Goal: Information Seeking & Learning: Learn about a topic

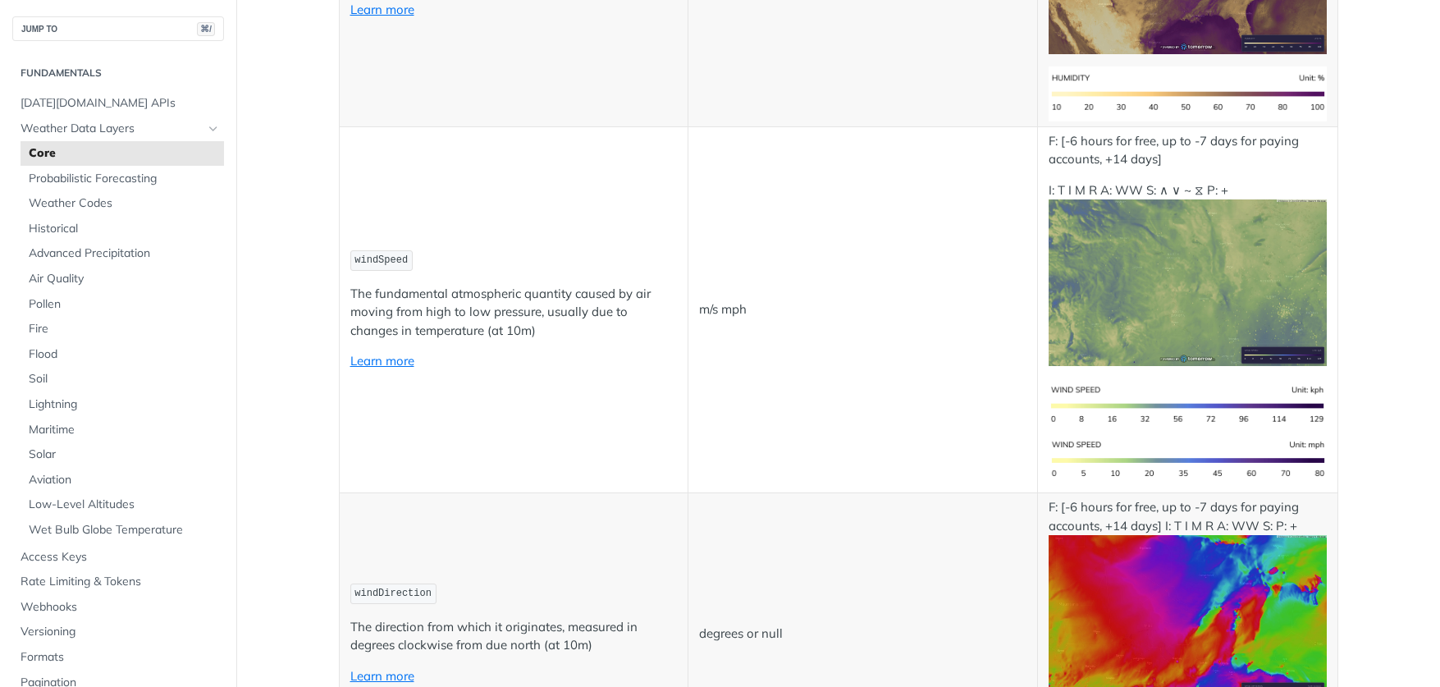
scroll to position [1441, 0]
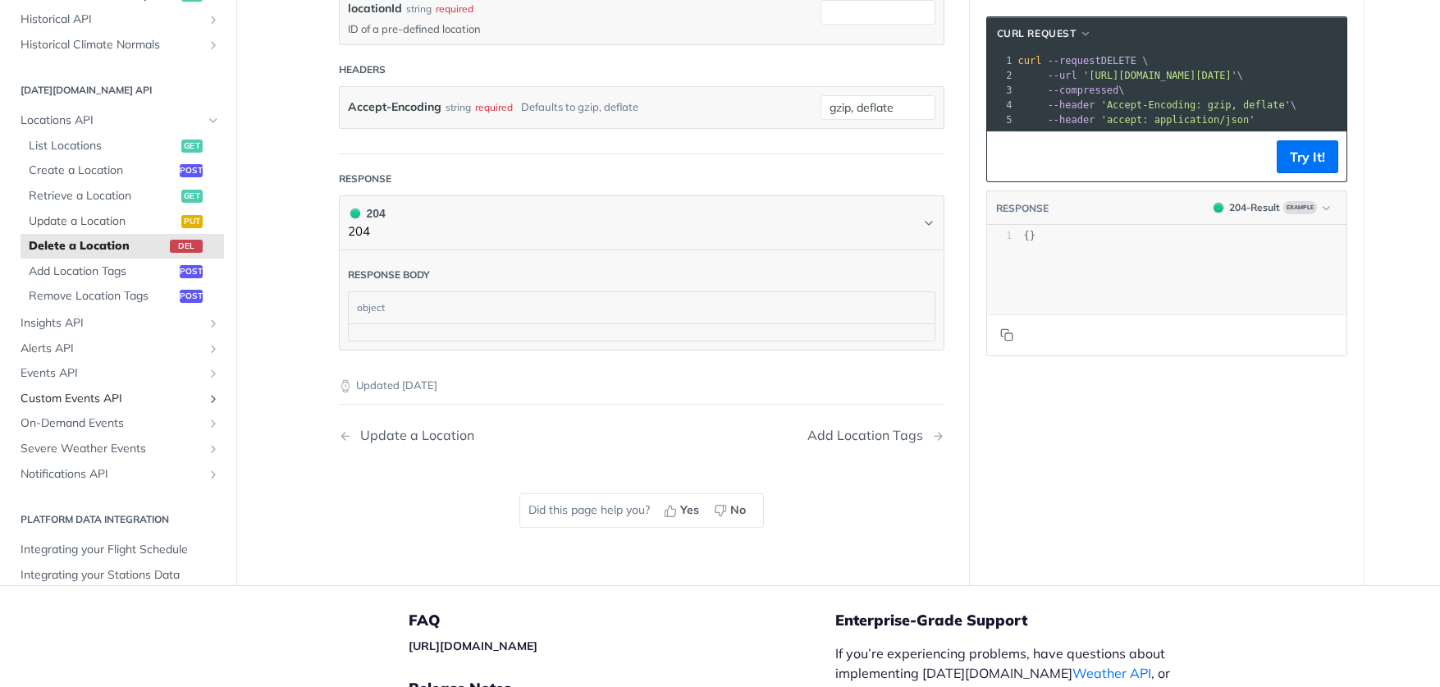
scroll to position [533, 0]
click at [79, 318] on span "Insights API" at bounding box center [112, 326] width 182 height 16
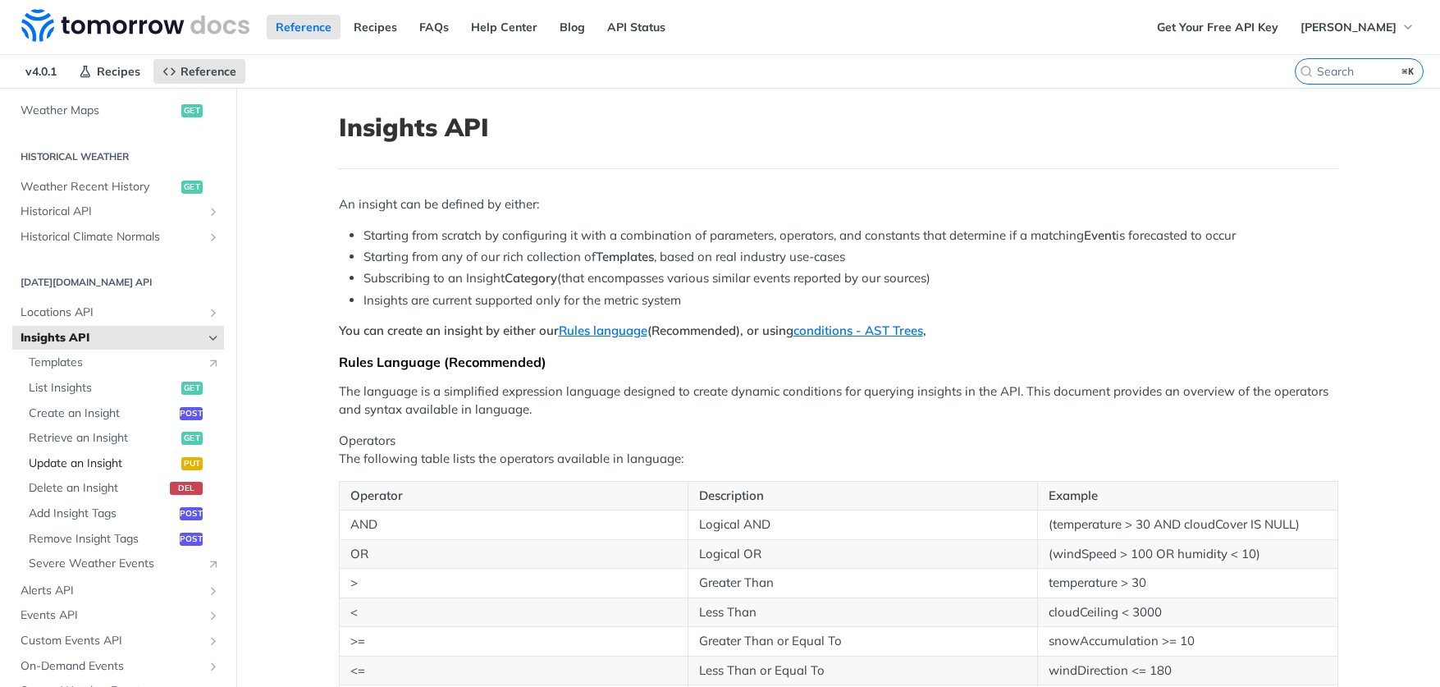
click at [70, 455] on span "Update an Insight" at bounding box center [103, 463] width 149 height 16
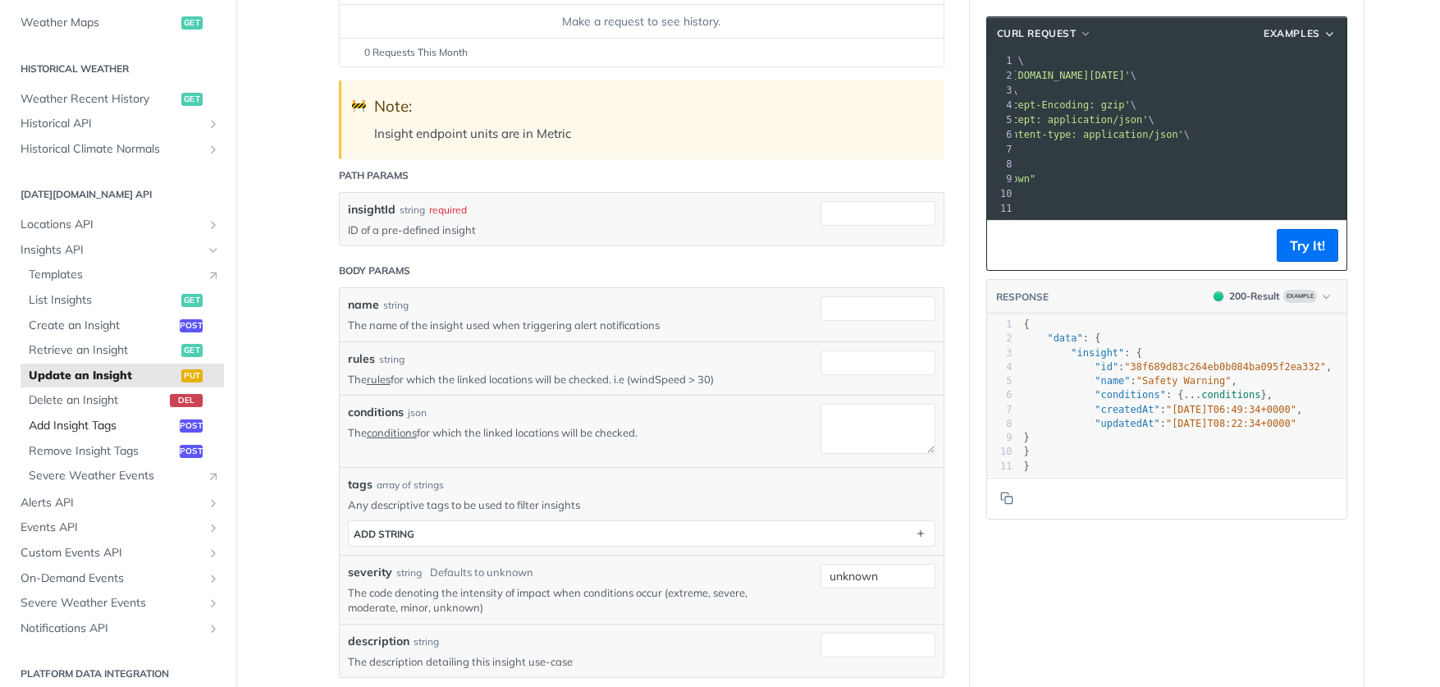
scroll to position [546, 0]
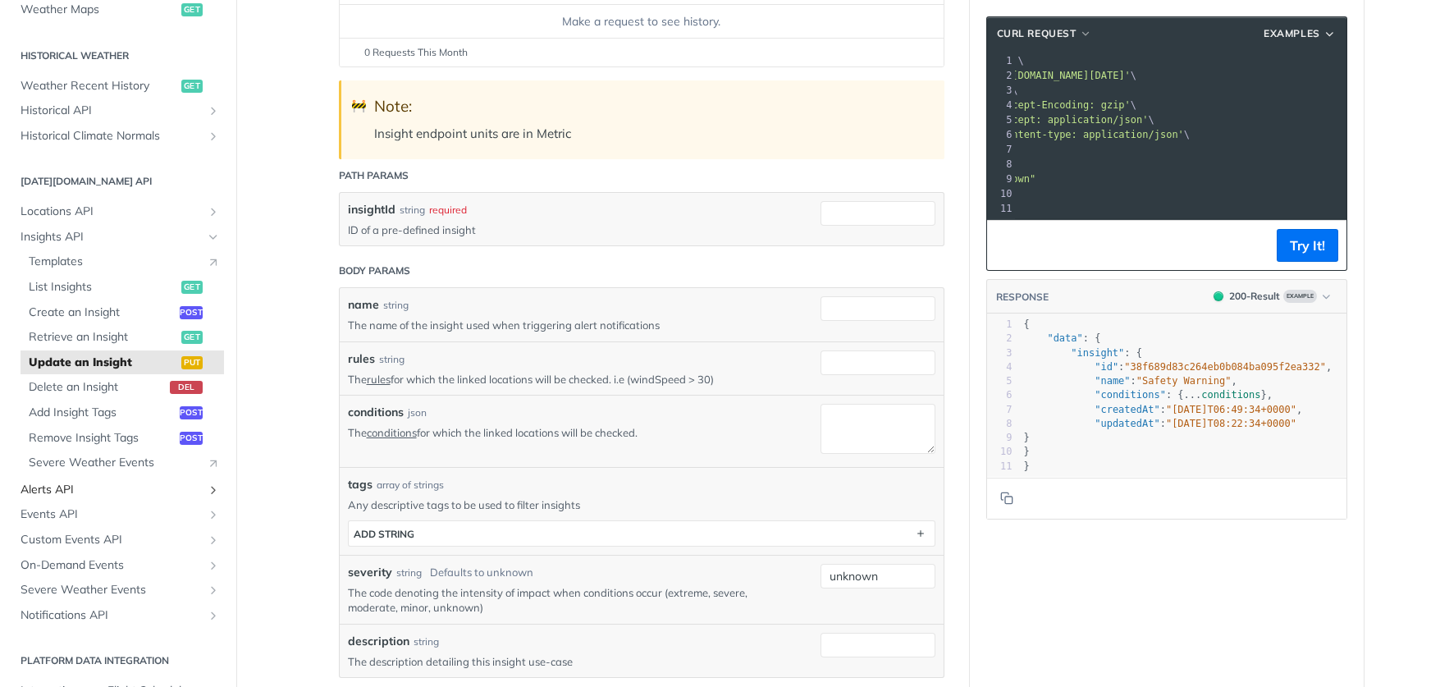
click at [58, 482] on span "Alerts API" at bounding box center [112, 490] width 182 height 16
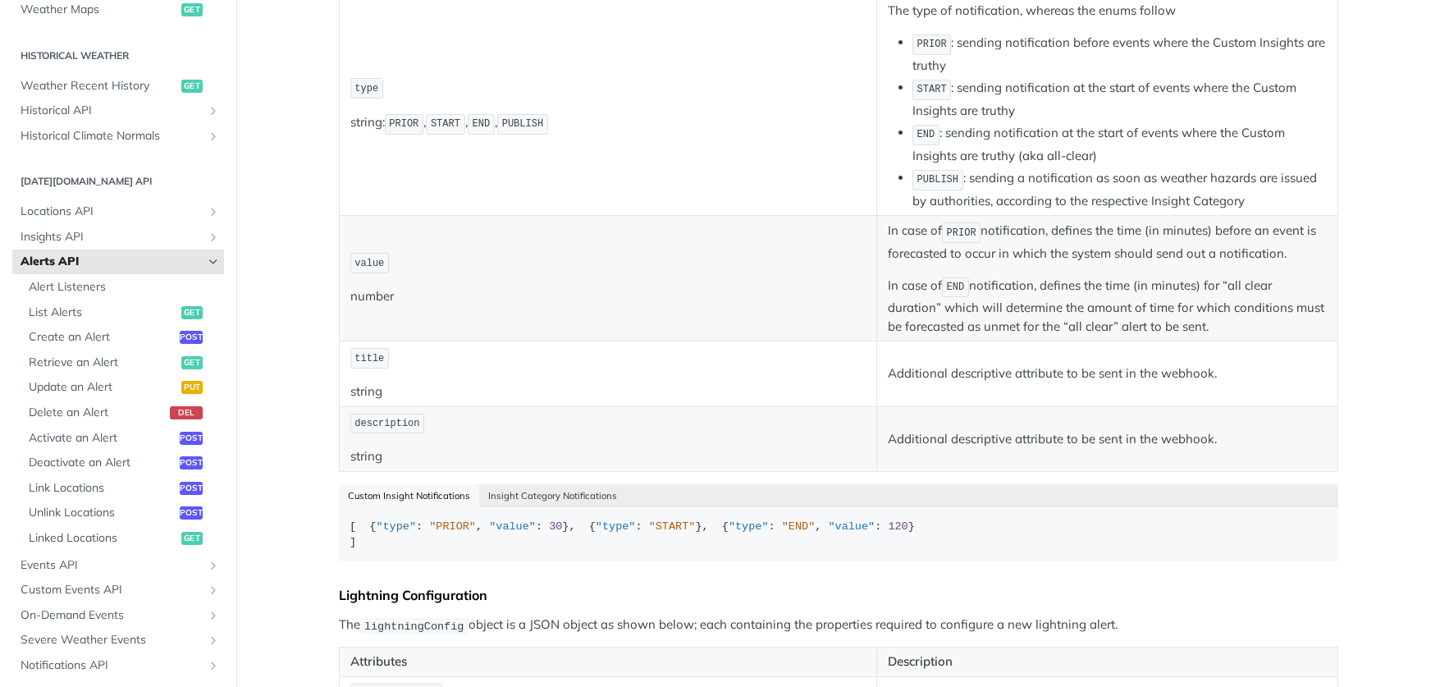
scroll to position [425, 0]
click at [76, 557] on span "Events API" at bounding box center [112, 565] width 182 height 16
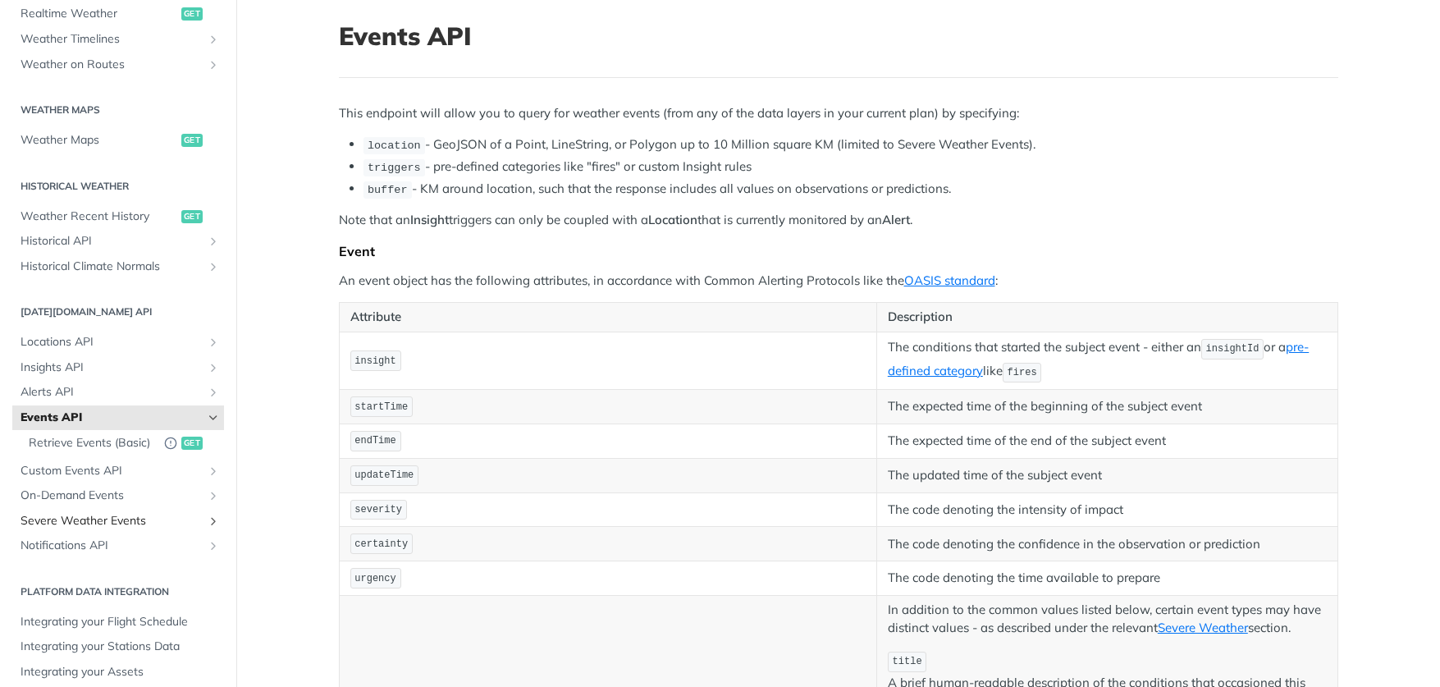
scroll to position [92, 0]
click at [98, 463] on span "Custom Events API" at bounding box center [112, 471] width 182 height 16
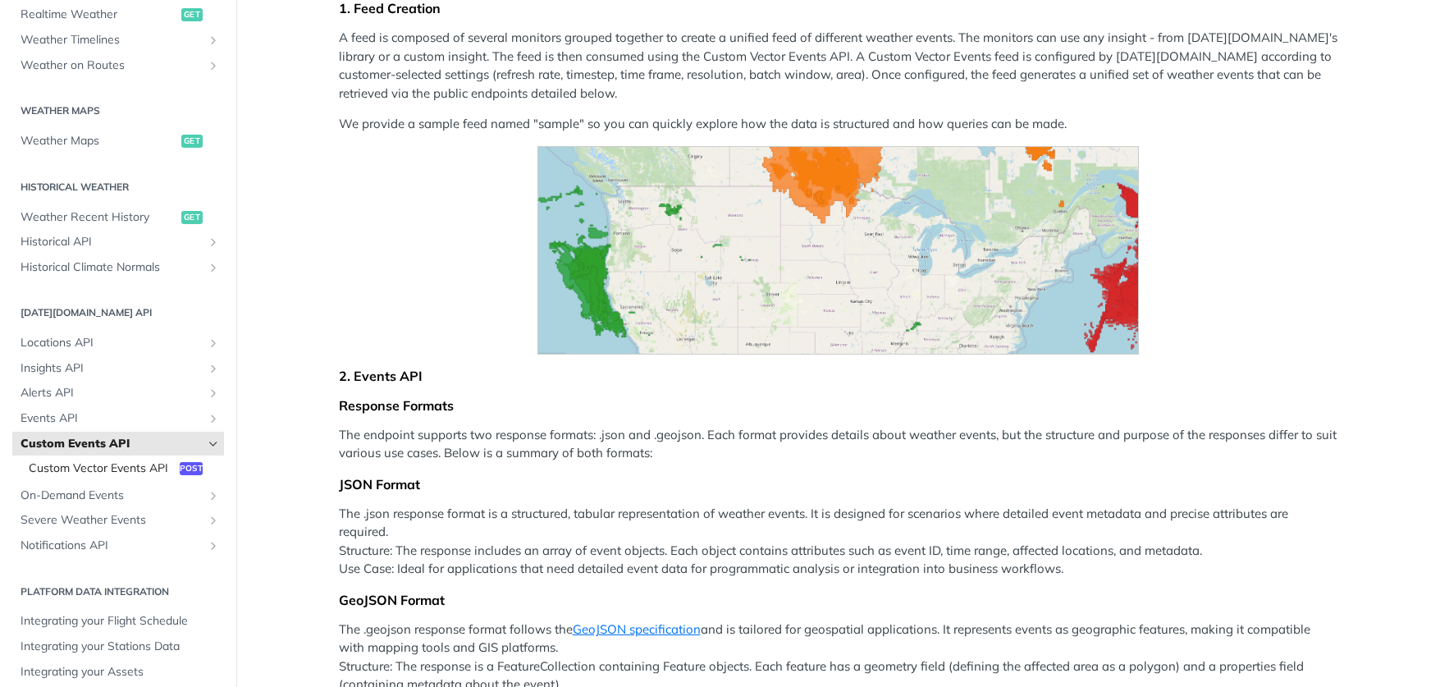
scroll to position [325, 0]
click at [75, 385] on span "Alerts API" at bounding box center [112, 393] width 182 height 16
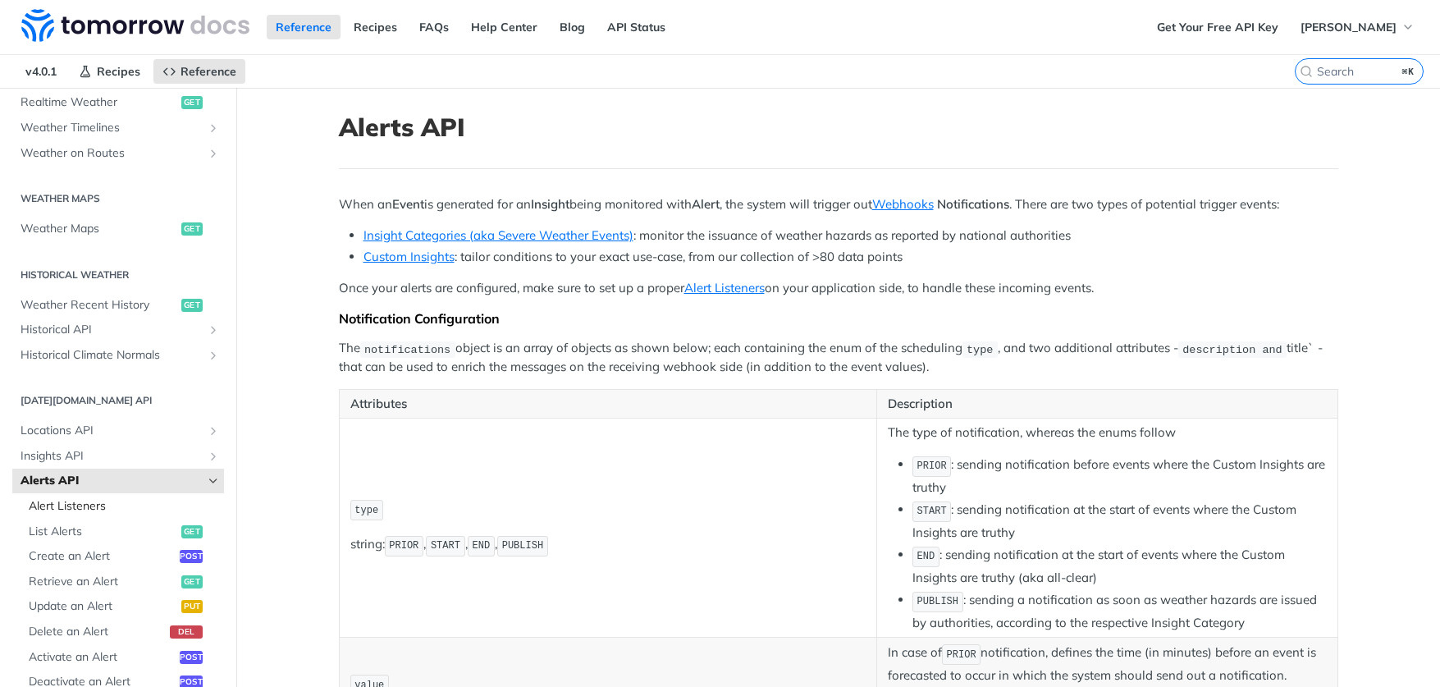
scroll to position [425, 0]
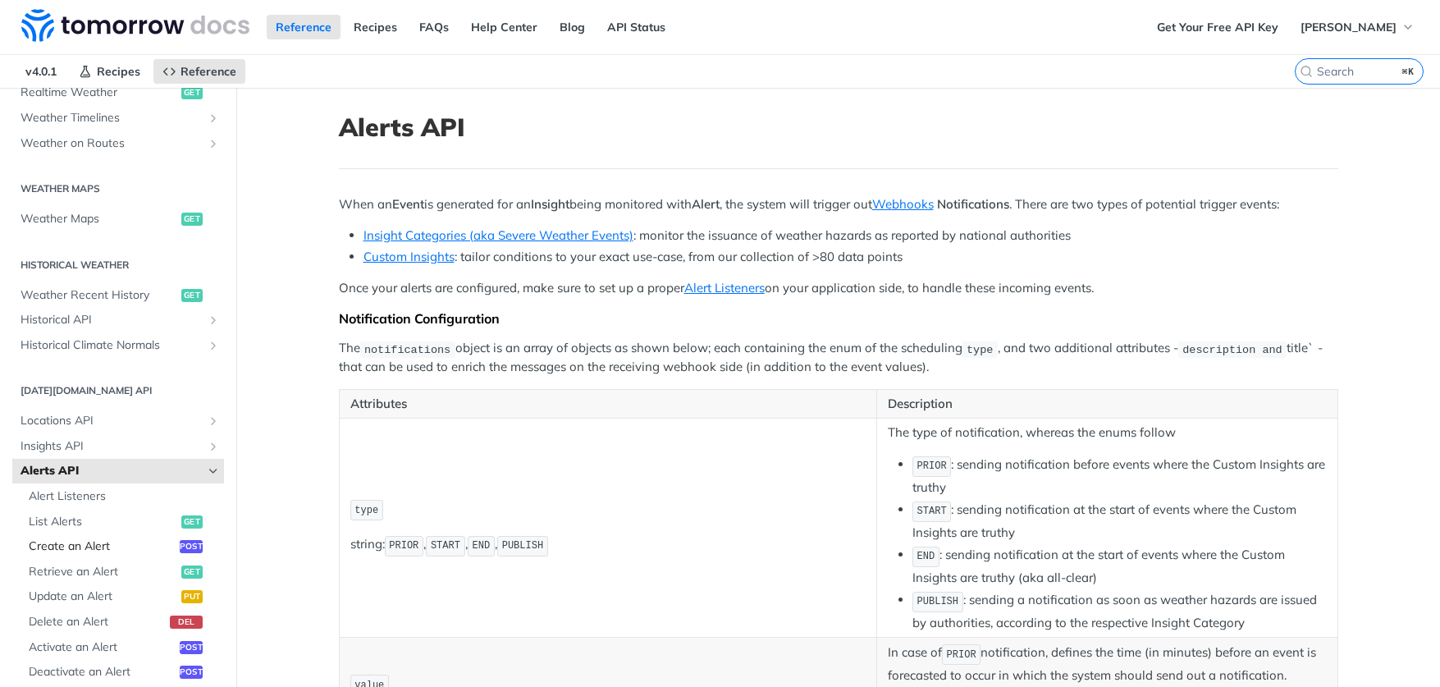
click at [85, 538] on span "Create an Alert" at bounding box center [102, 546] width 147 height 16
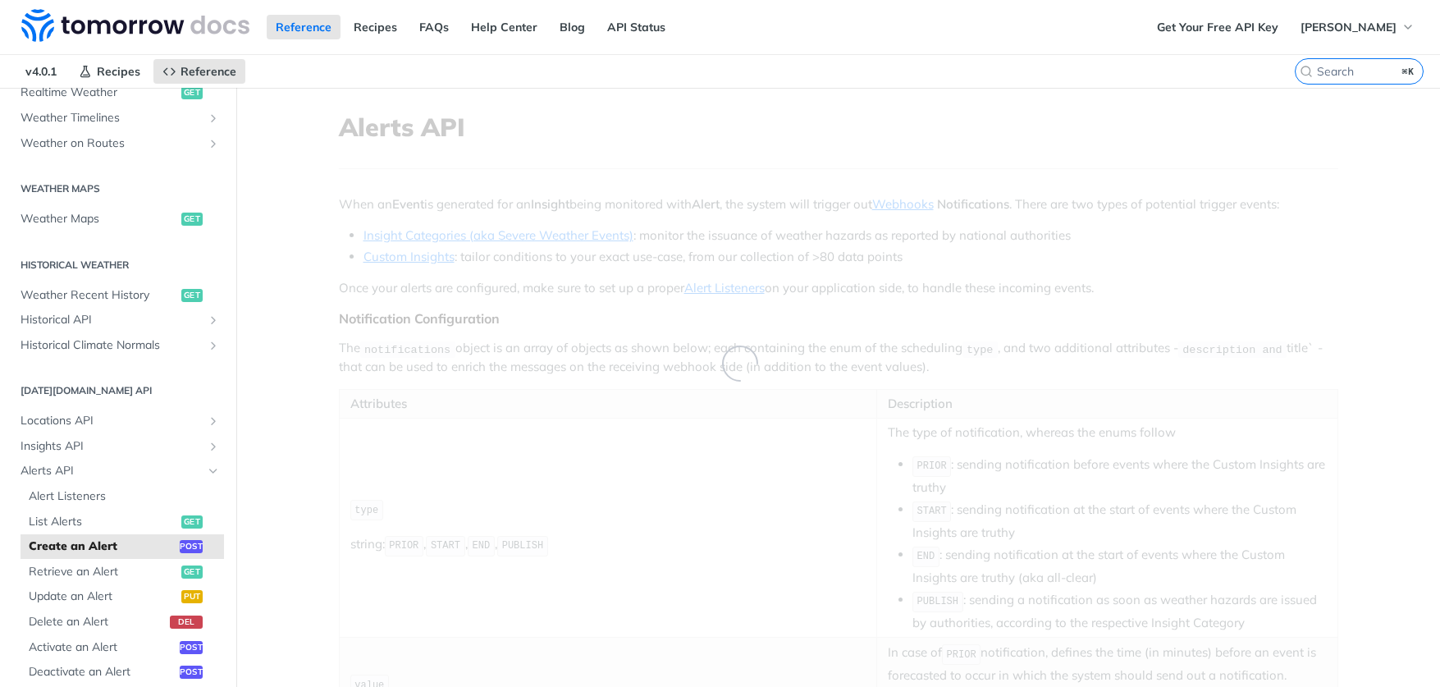
select select "true"
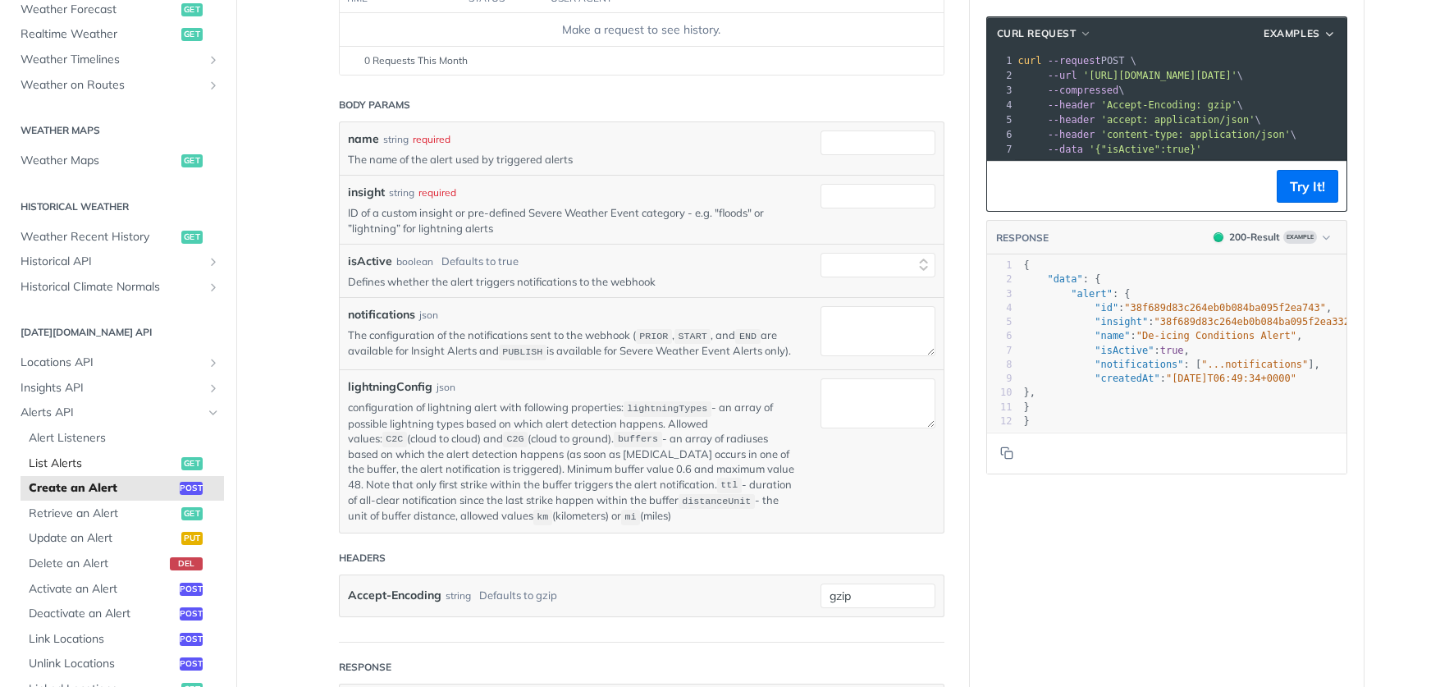
scroll to position [391, 0]
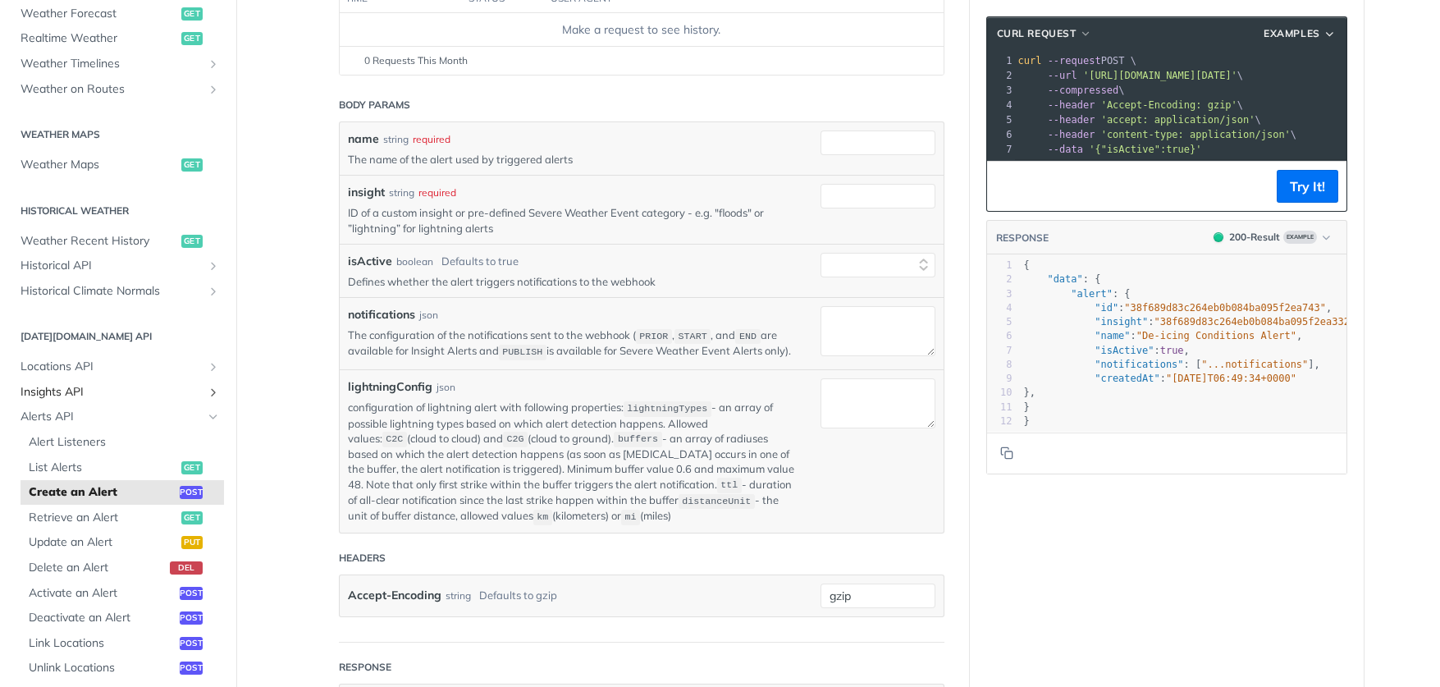
click at [69, 384] on span "Insights API" at bounding box center [112, 392] width 182 height 16
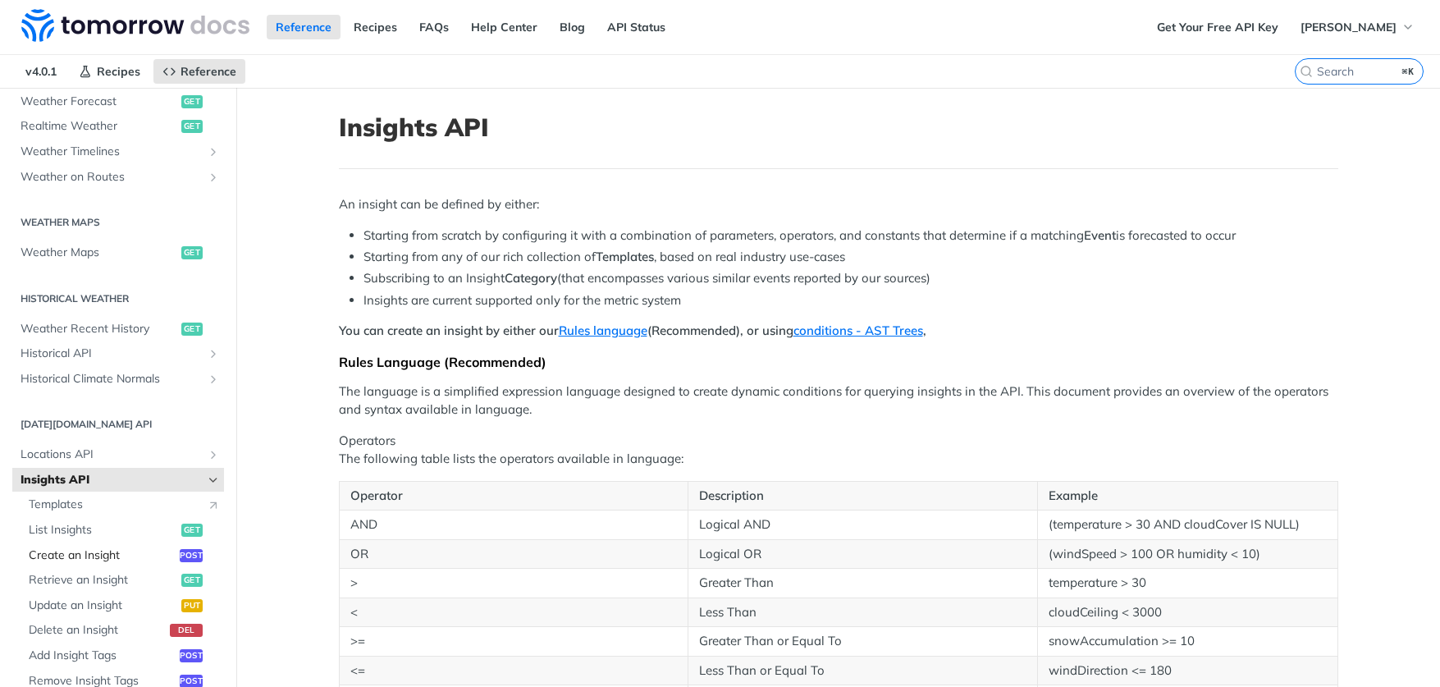
click at [84, 547] on span "Create an Insight" at bounding box center [102, 555] width 147 height 16
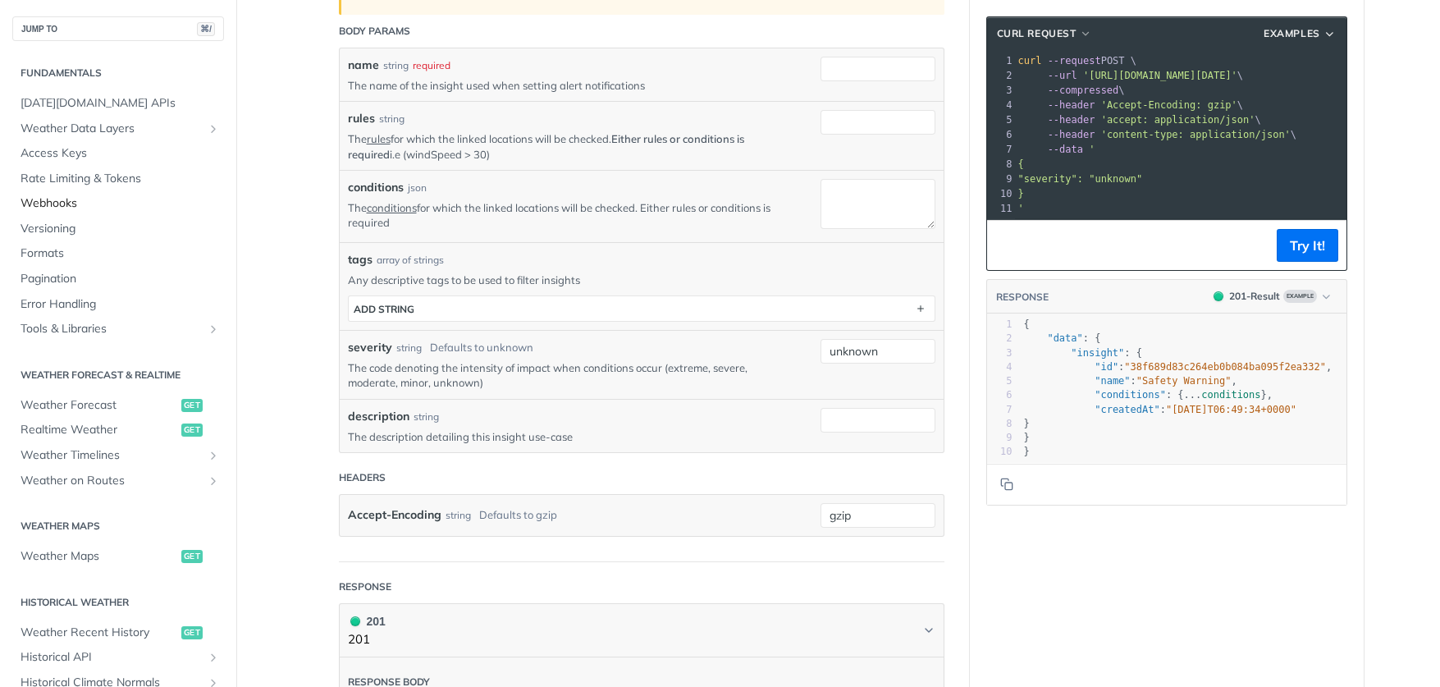
click at [57, 205] on span "Webhooks" at bounding box center [120, 203] width 199 height 16
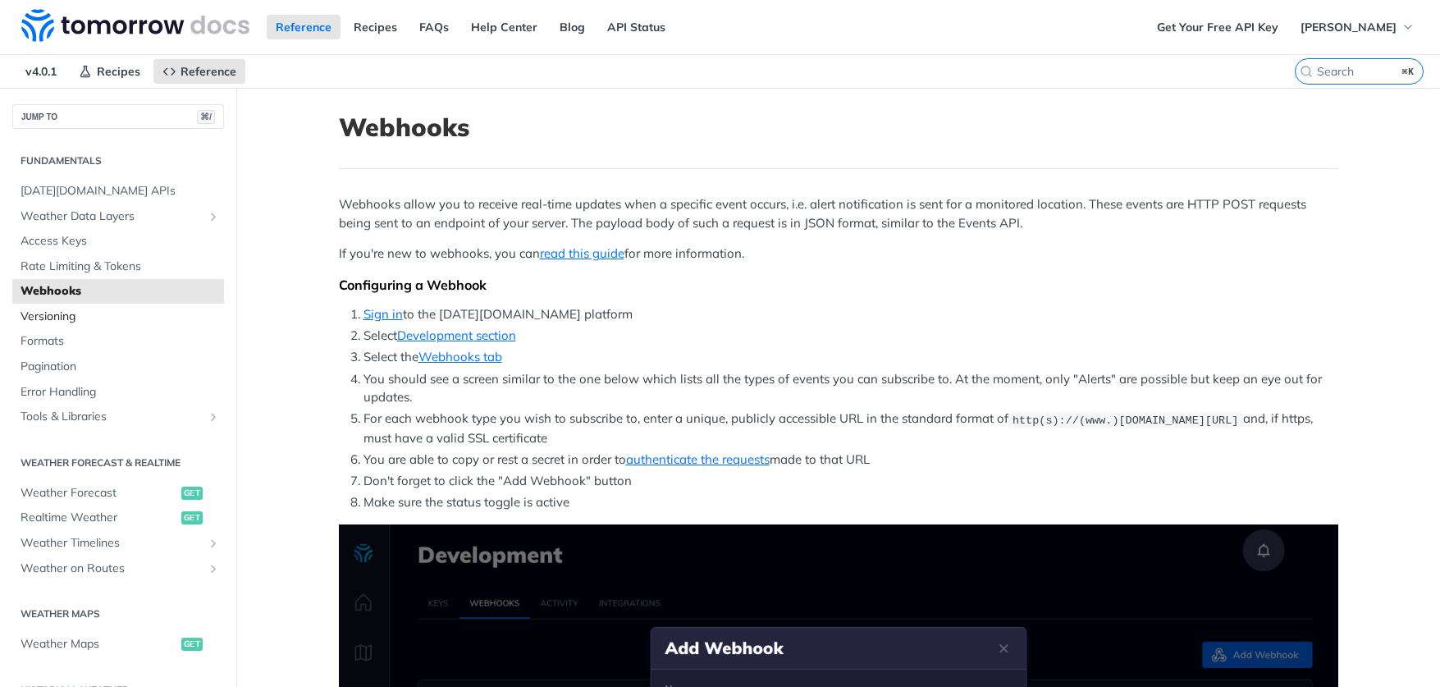
click at [66, 319] on span "Versioning" at bounding box center [120, 316] width 199 height 16
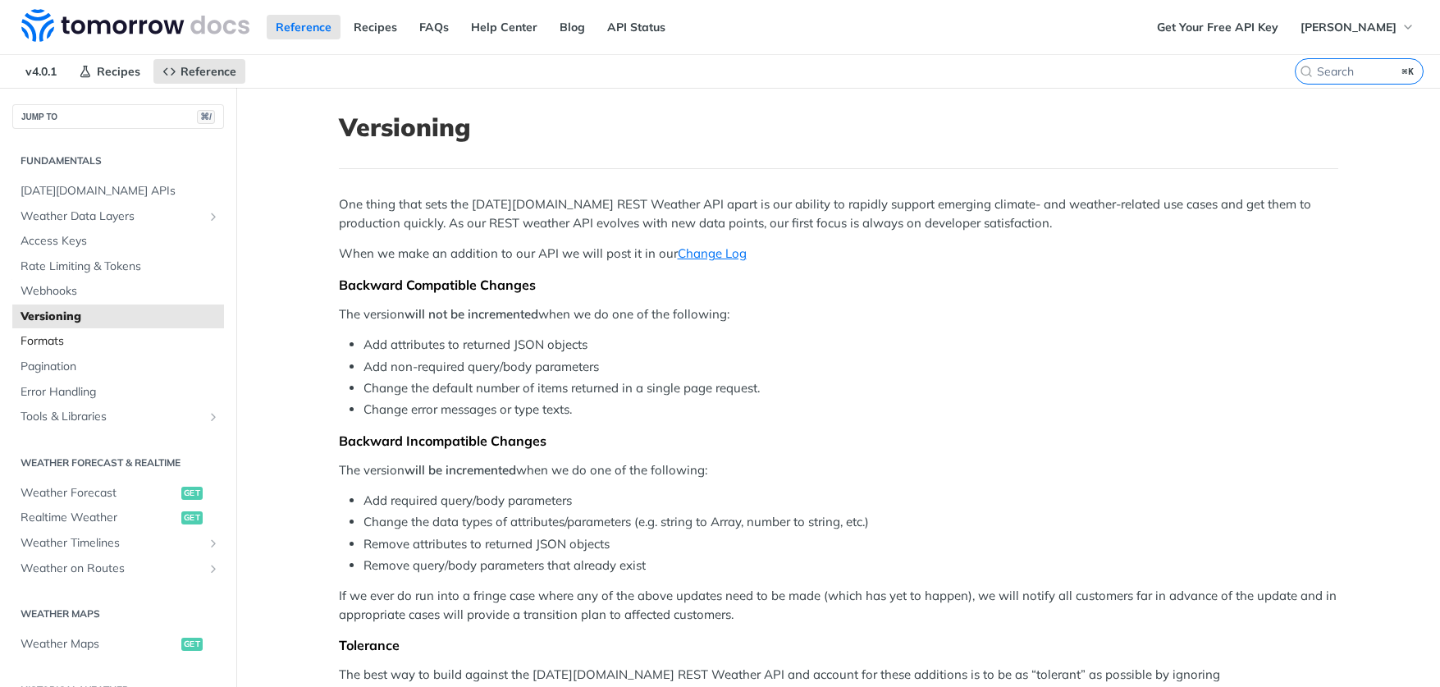
click at [61, 336] on span "Formats" at bounding box center [120, 341] width 199 height 16
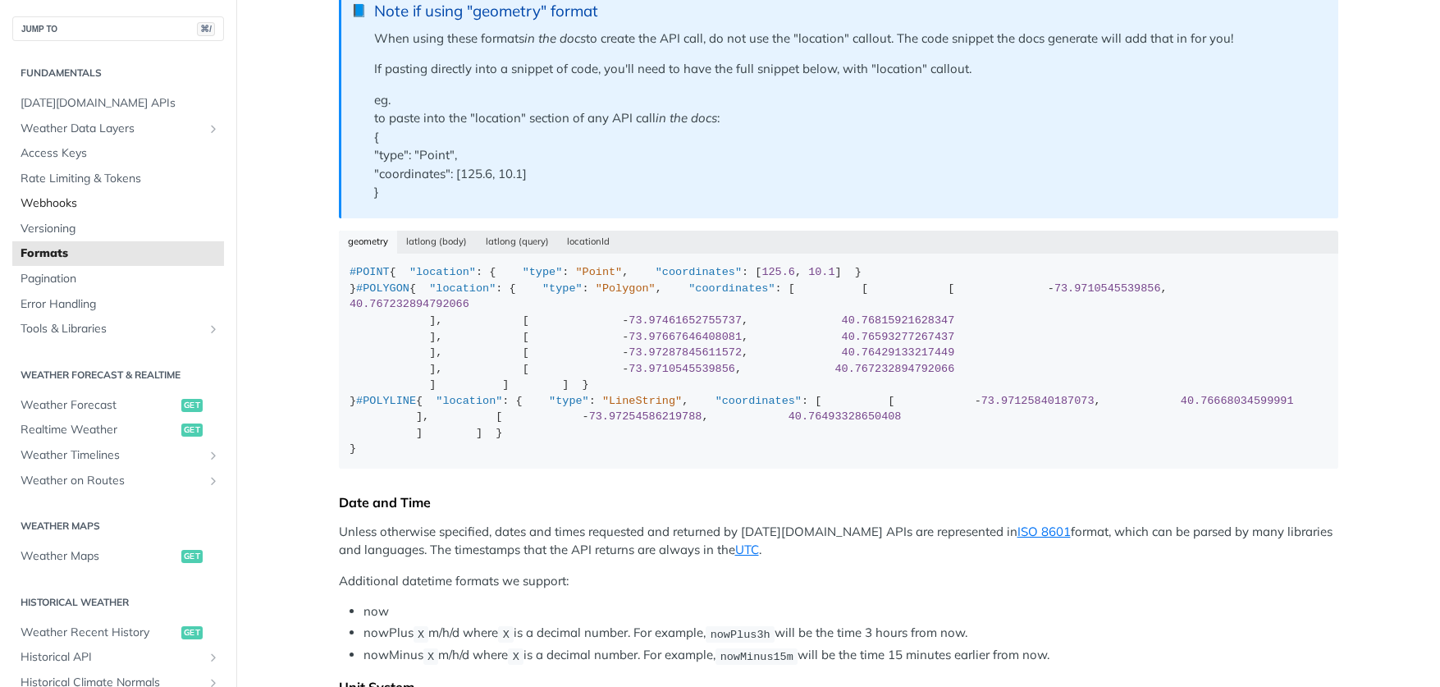
scroll to position [427, 0]
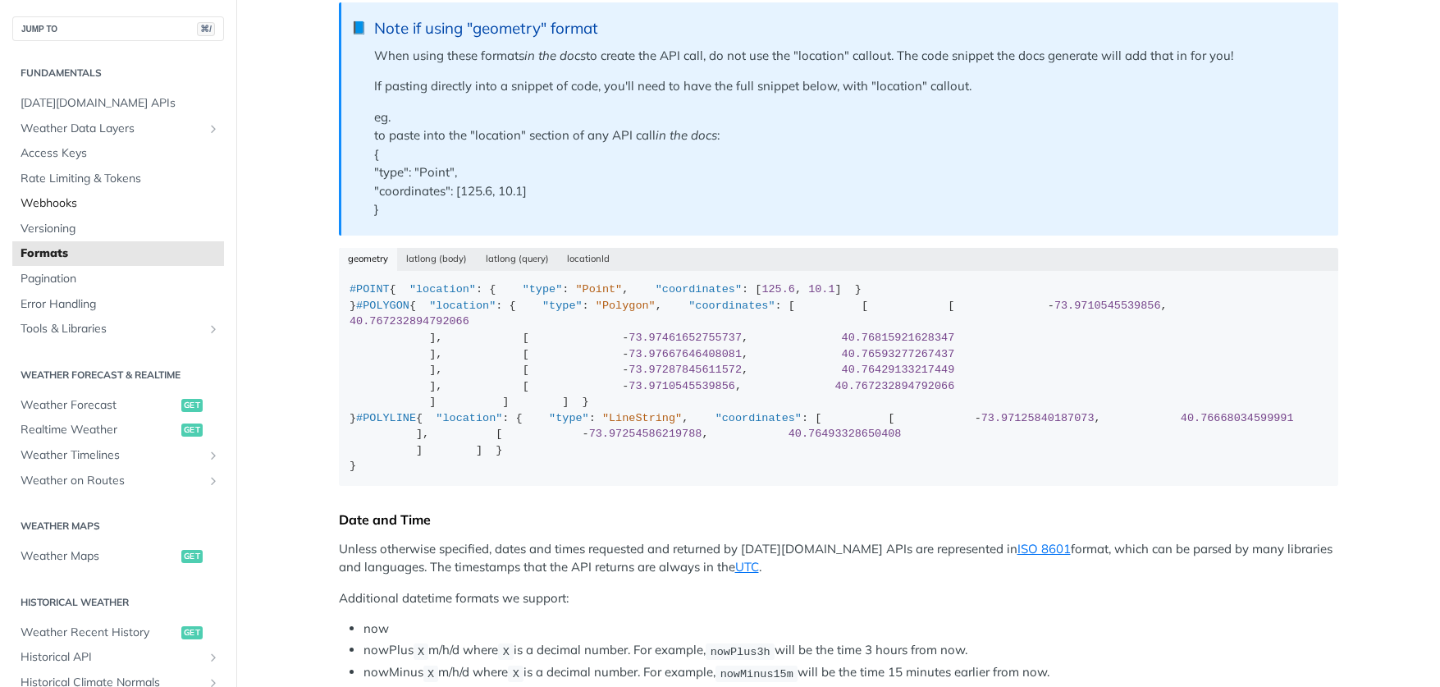
click at [59, 201] on span "Webhooks" at bounding box center [120, 203] width 199 height 16
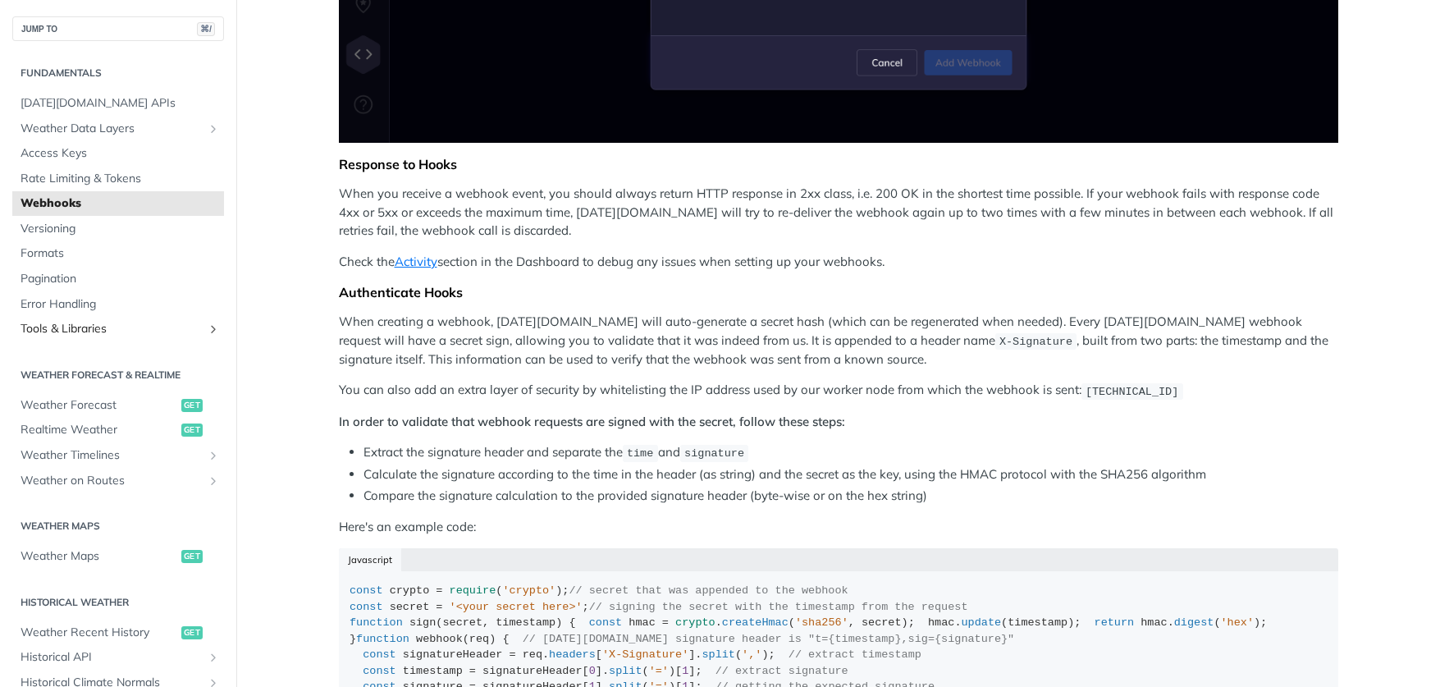
scroll to position [900, 0]
click at [66, 245] on span "Formats" at bounding box center [120, 253] width 199 height 16
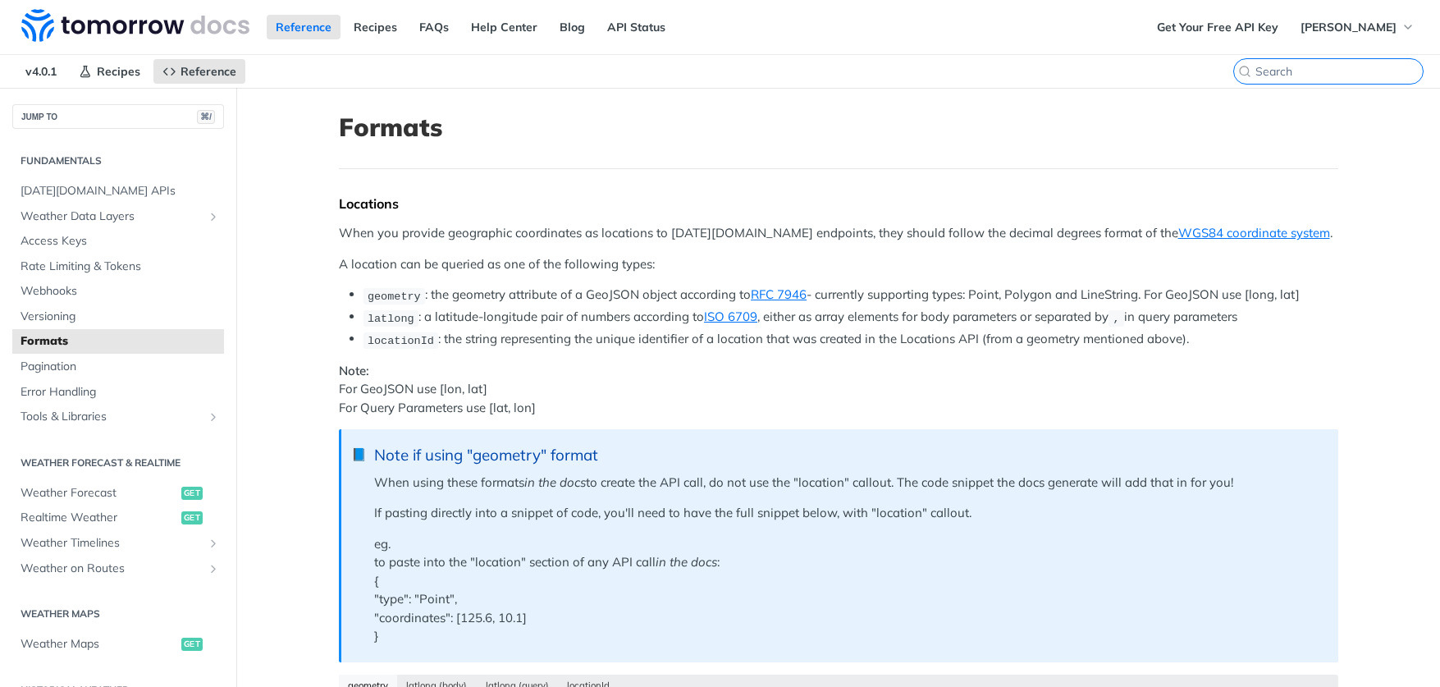
click at [1335, 67] on input "⌘K" at bounding box center [1338, 71] width 167 height 15
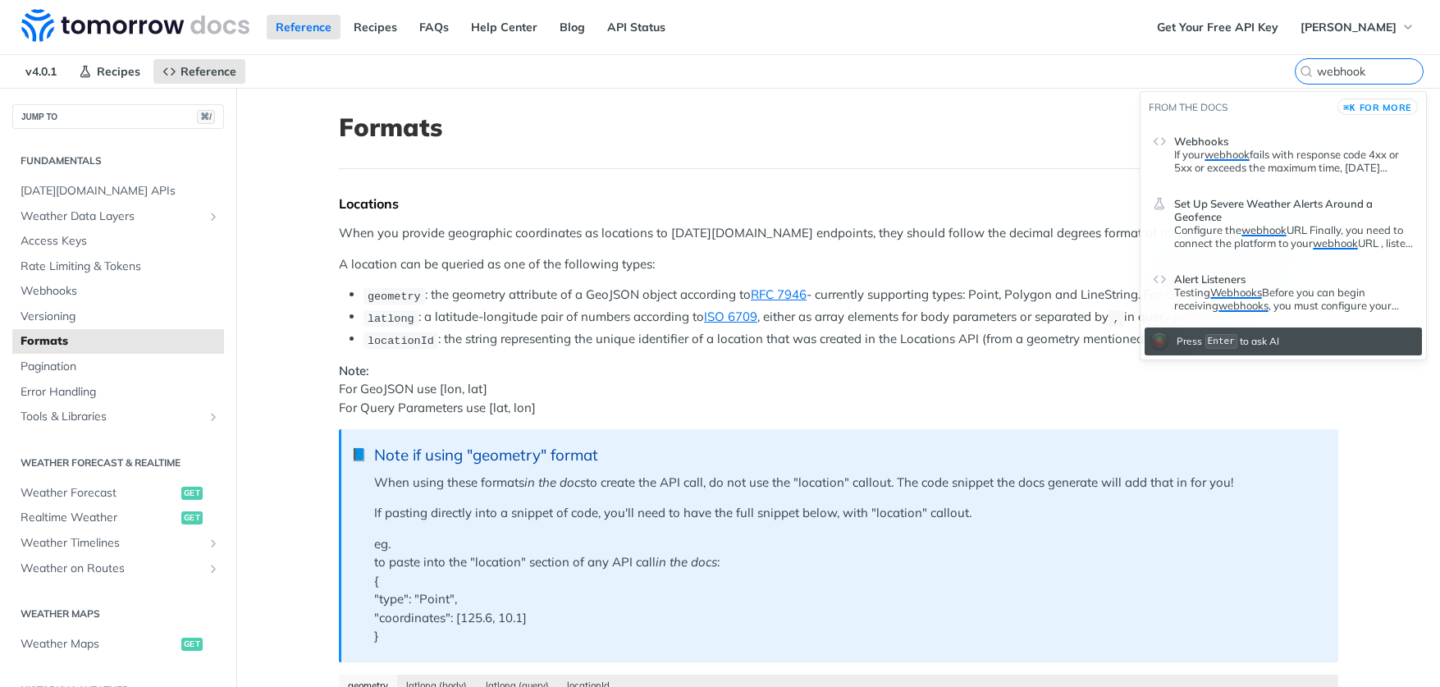
click at [1213, 291] on span "Webhooks" at bounding box center [1236, 292] width 52 height 13
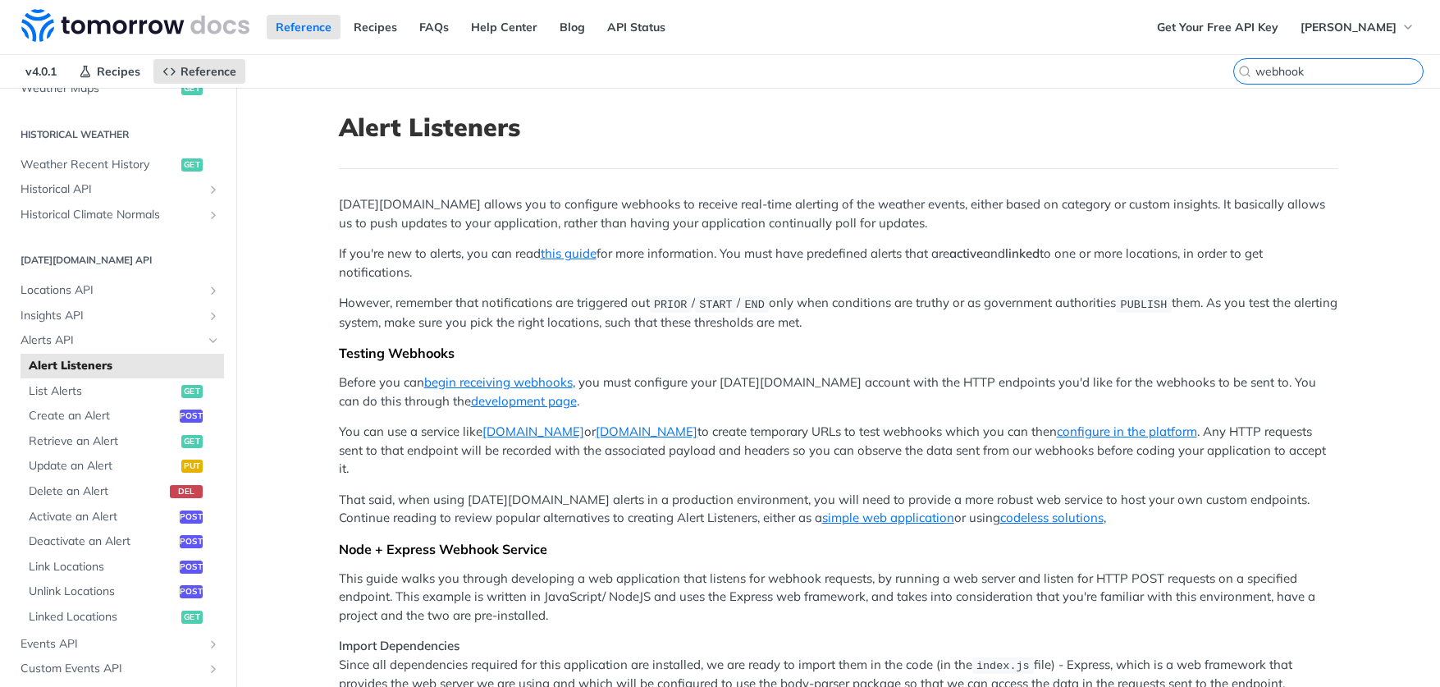
click at [1382, 66] on input "webhook" at bounding box center [1338, 71] width 167 height 15
type input "webhook"
click at [1300, 74] on icon "Search" at bounding box center [1306, 71] width 13 height 13
click at [1317, 74] on input "webhook" at bounding box center [1382, 71] width 130 height 15
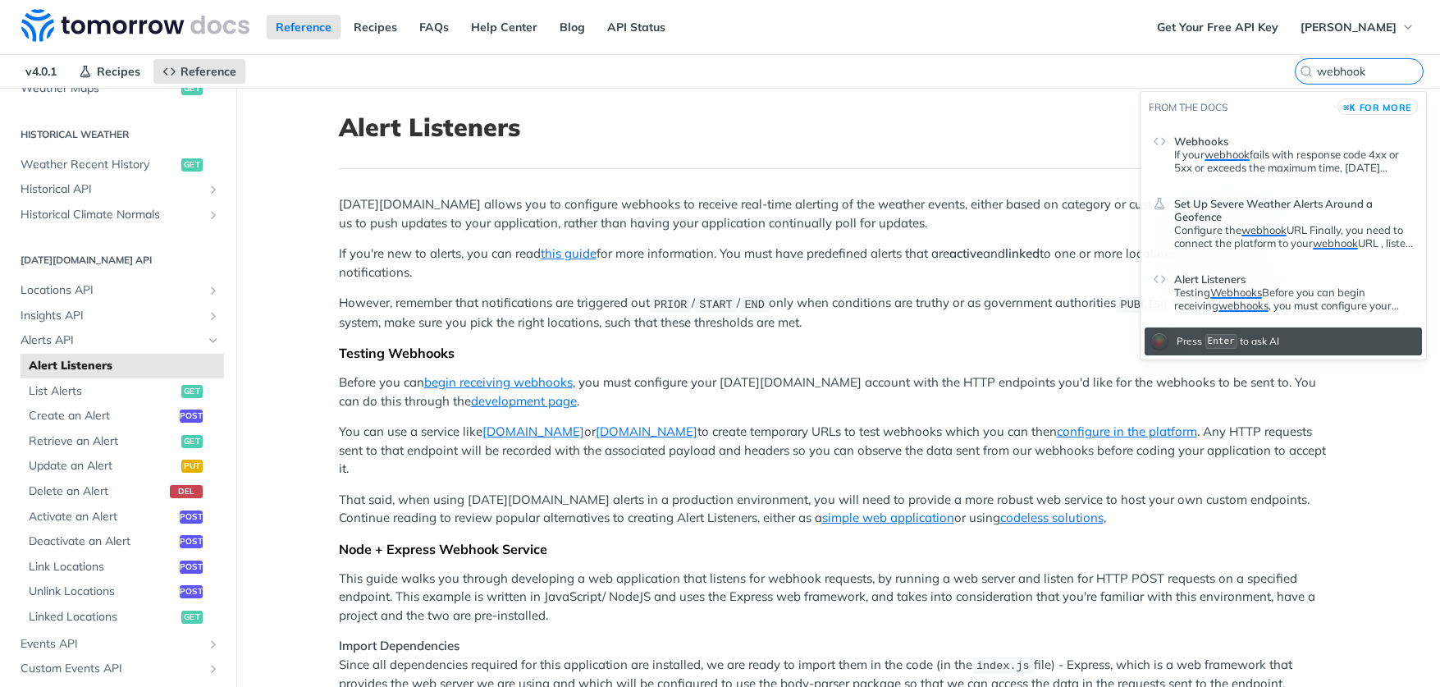
click at [1220, 212] on span "Set Up Severe Weather Alerts Around a Geofence" at bounding box center [1294, 210] width 240 height 26
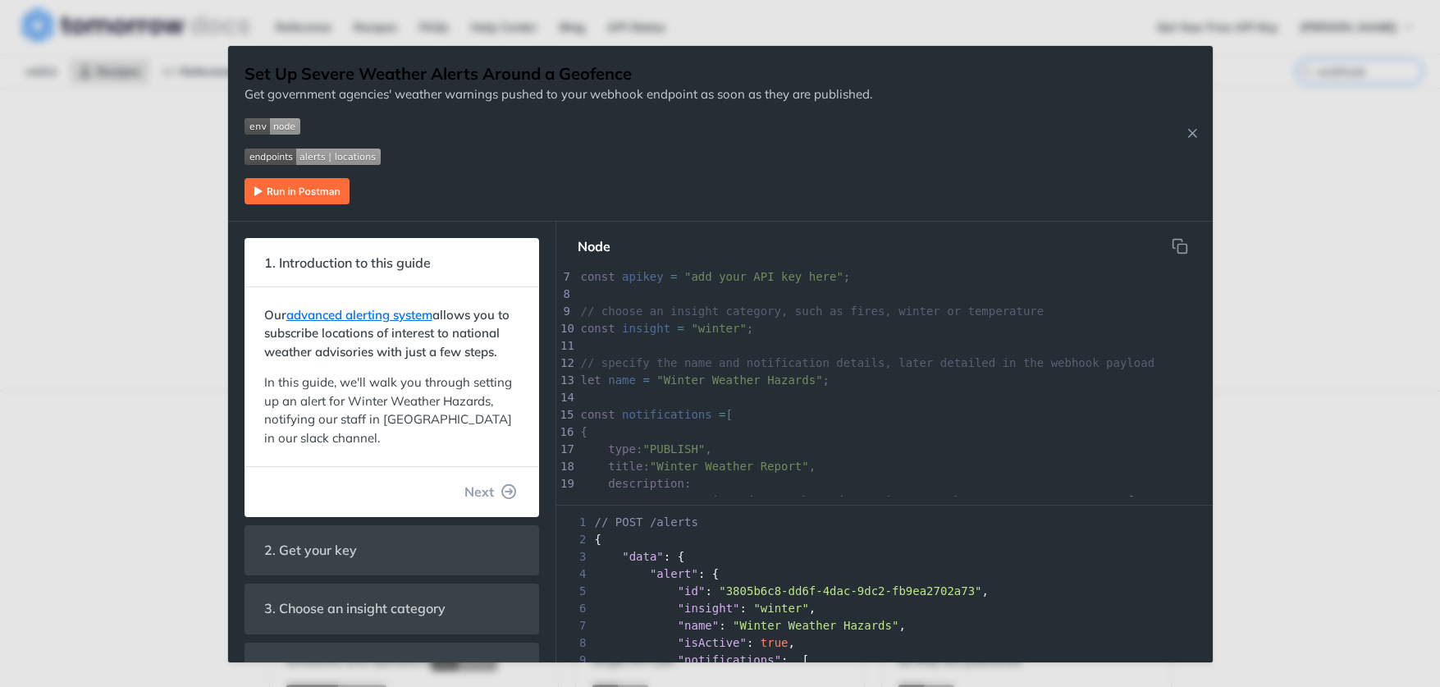
scroll to position [107, 0]
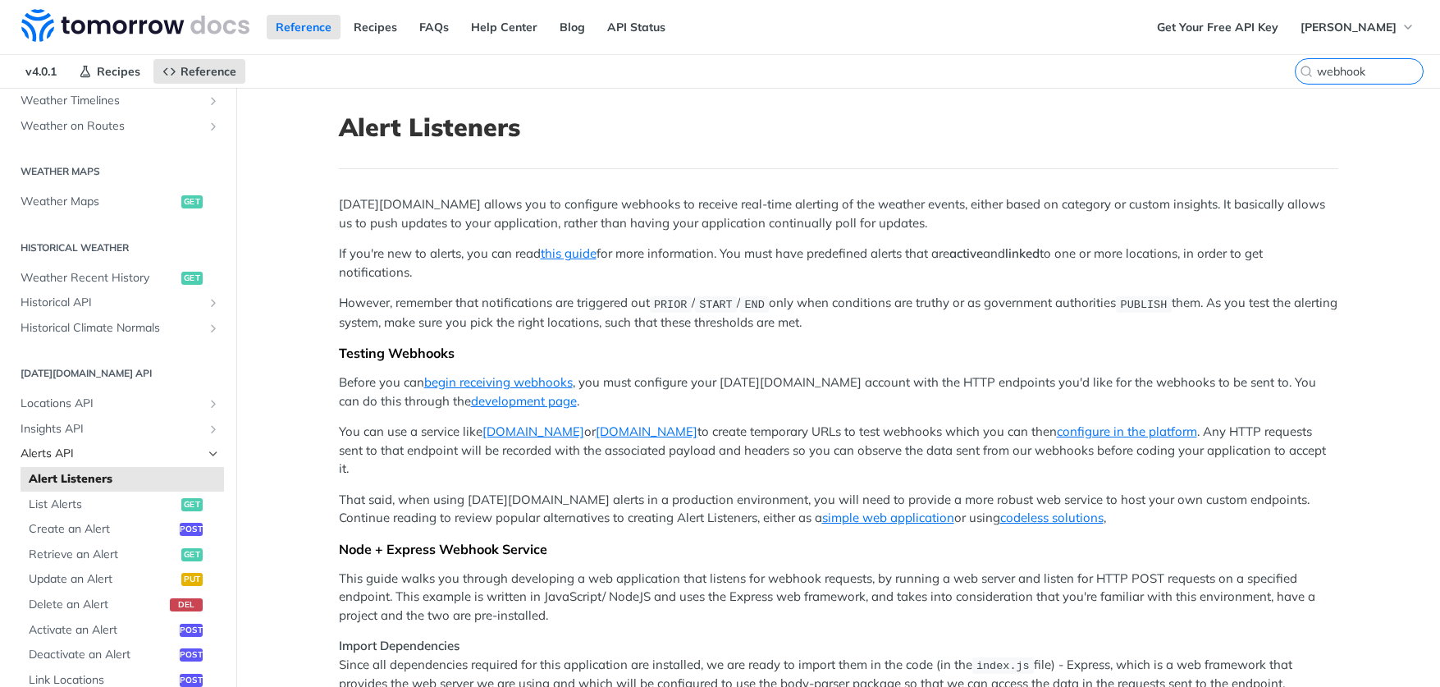
scroll to position [444, 0]
click at [99, 519] on span "Create an Alert" at bounding box center [102, 527] width 147 height 16
select select "true"
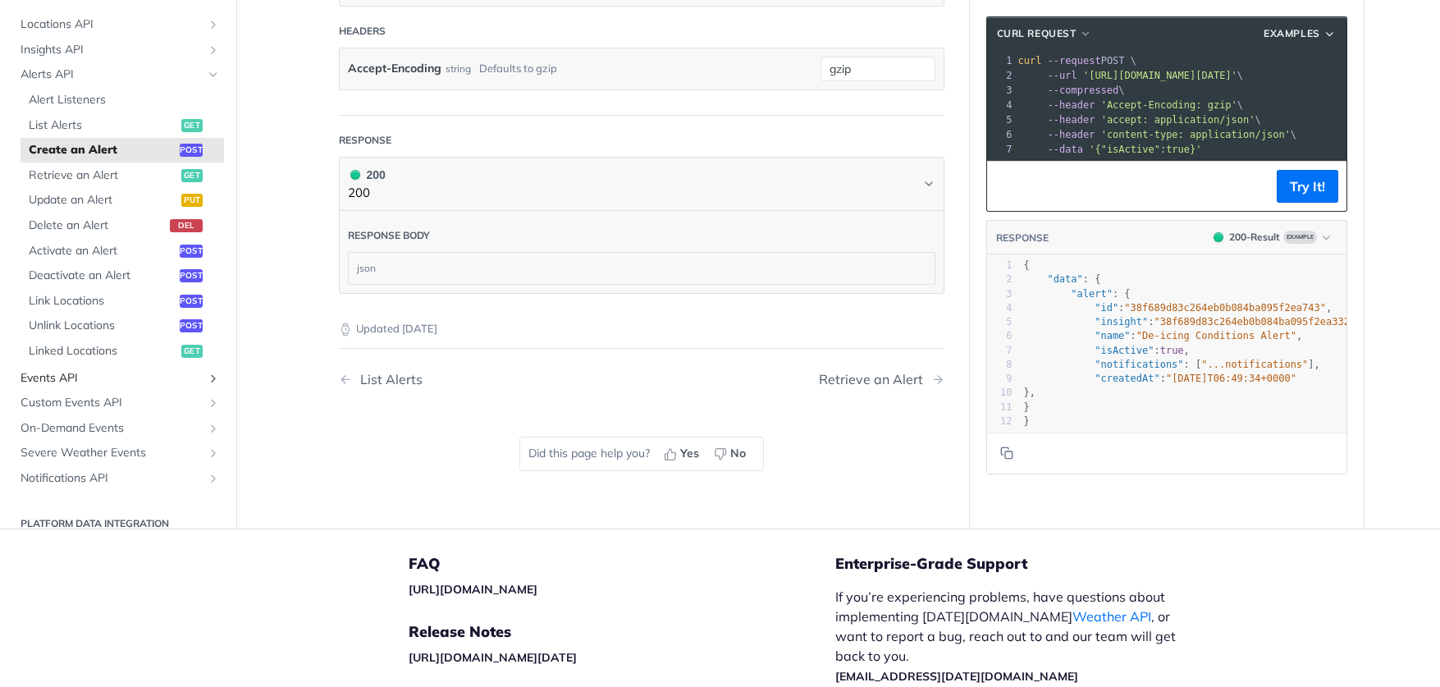
scroll to position [576, 0]
click at [77, 369] on span "Events API" at bounding box center [112, 376] width 182 height 16
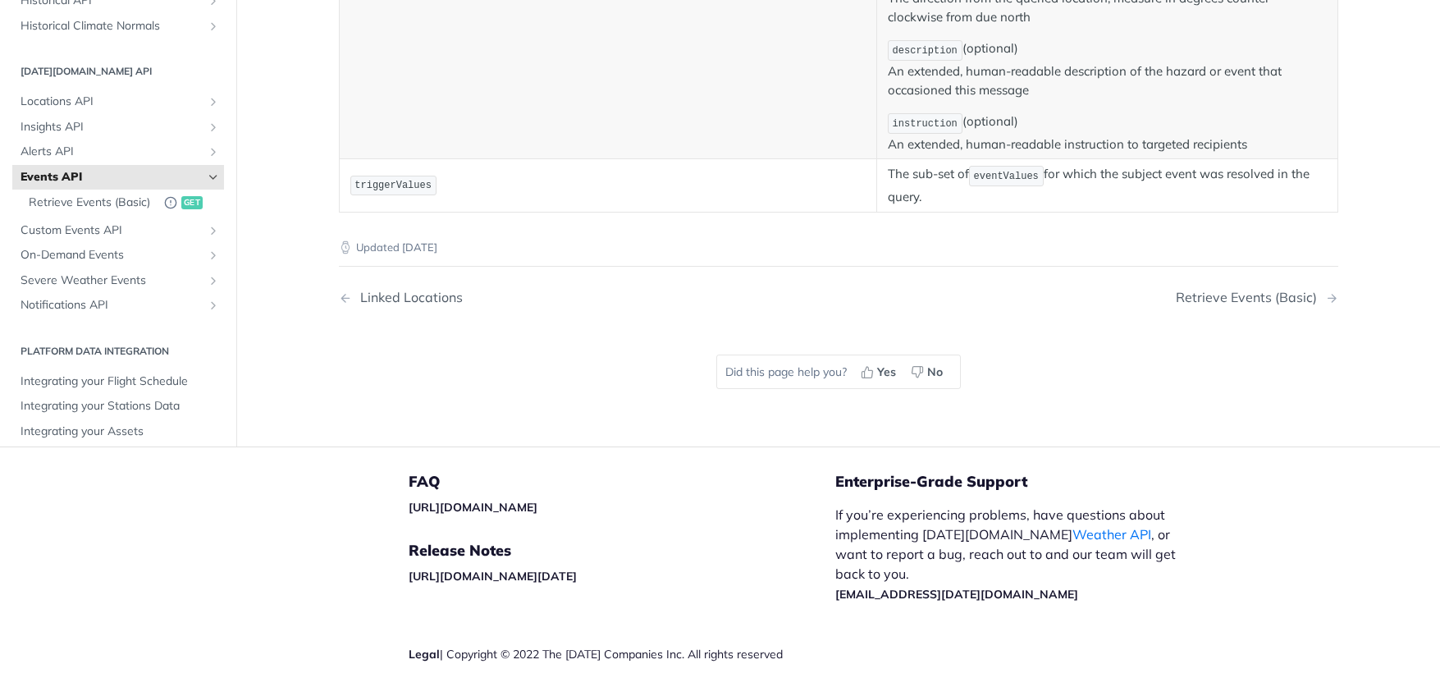
scroll to position [1074, 0]
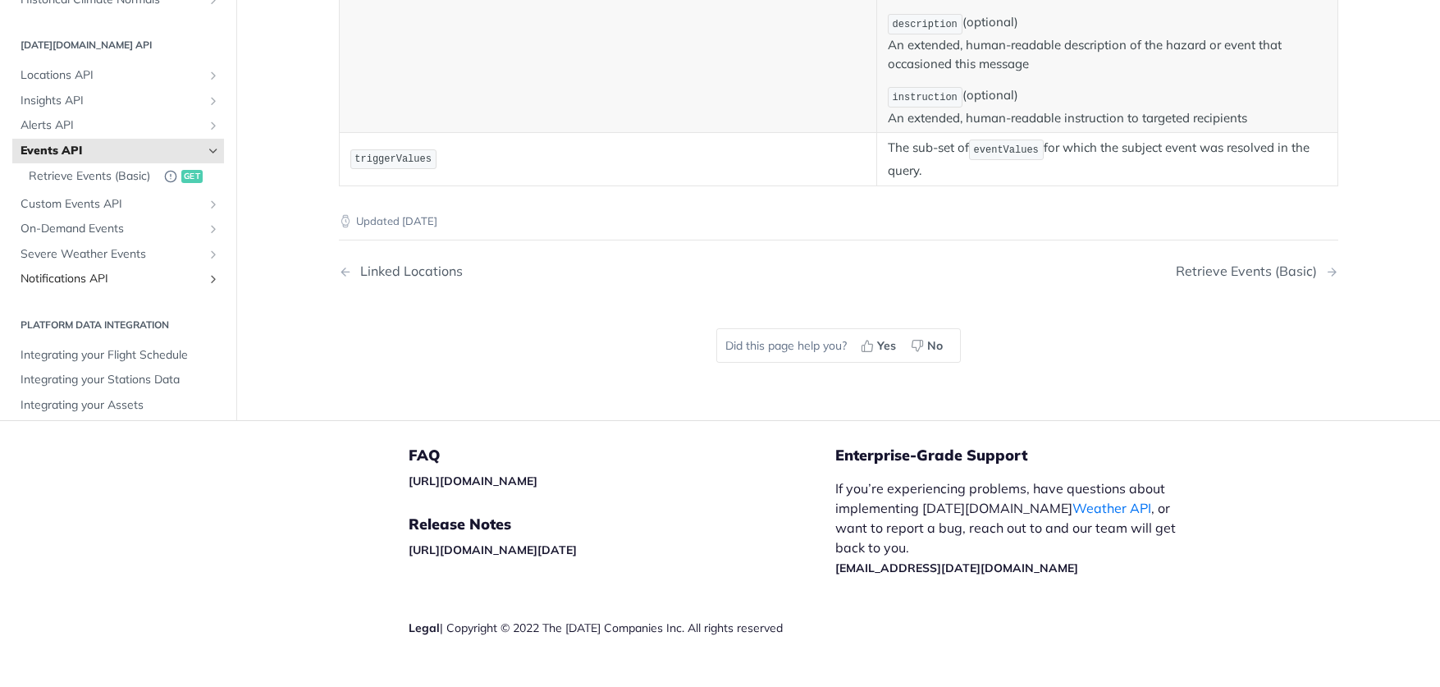
click at [123, 272] on span "Notifications API" at bounding box center [112, 280] width 182 height 16
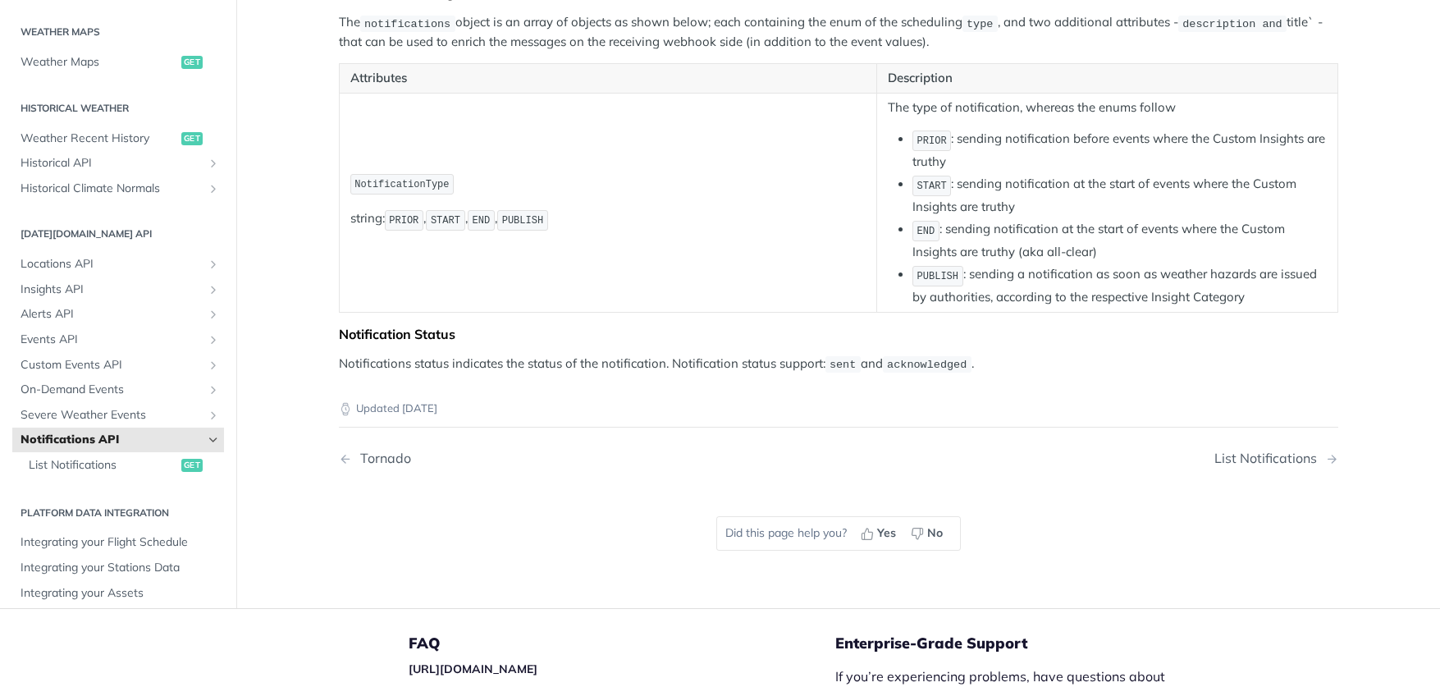
scroll to position [323, 0]
click at [103, 456] on span "List Notifications" at bounding box center [103, 464] width 149 height 16
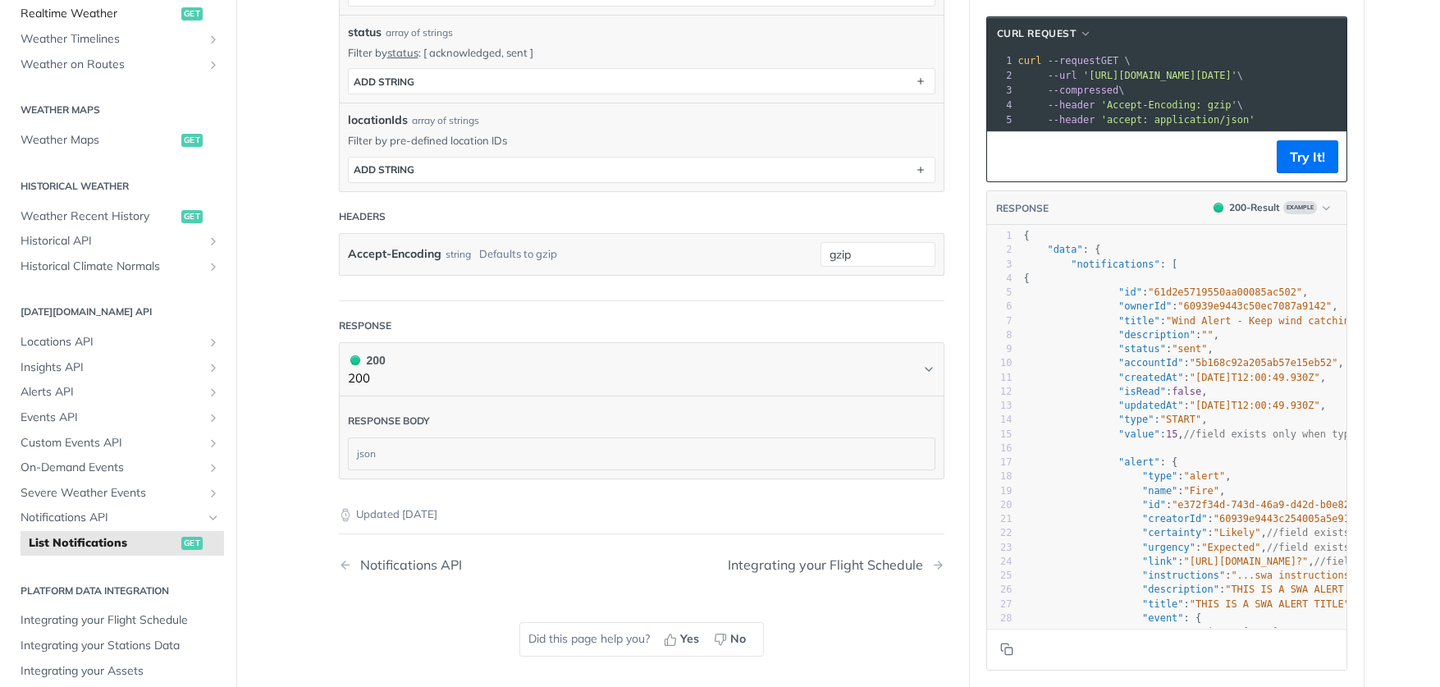
scroll to position [415, 0]
click at [84, 410] on span "Events API" at bounding box center [112, 418] width 182 height 16
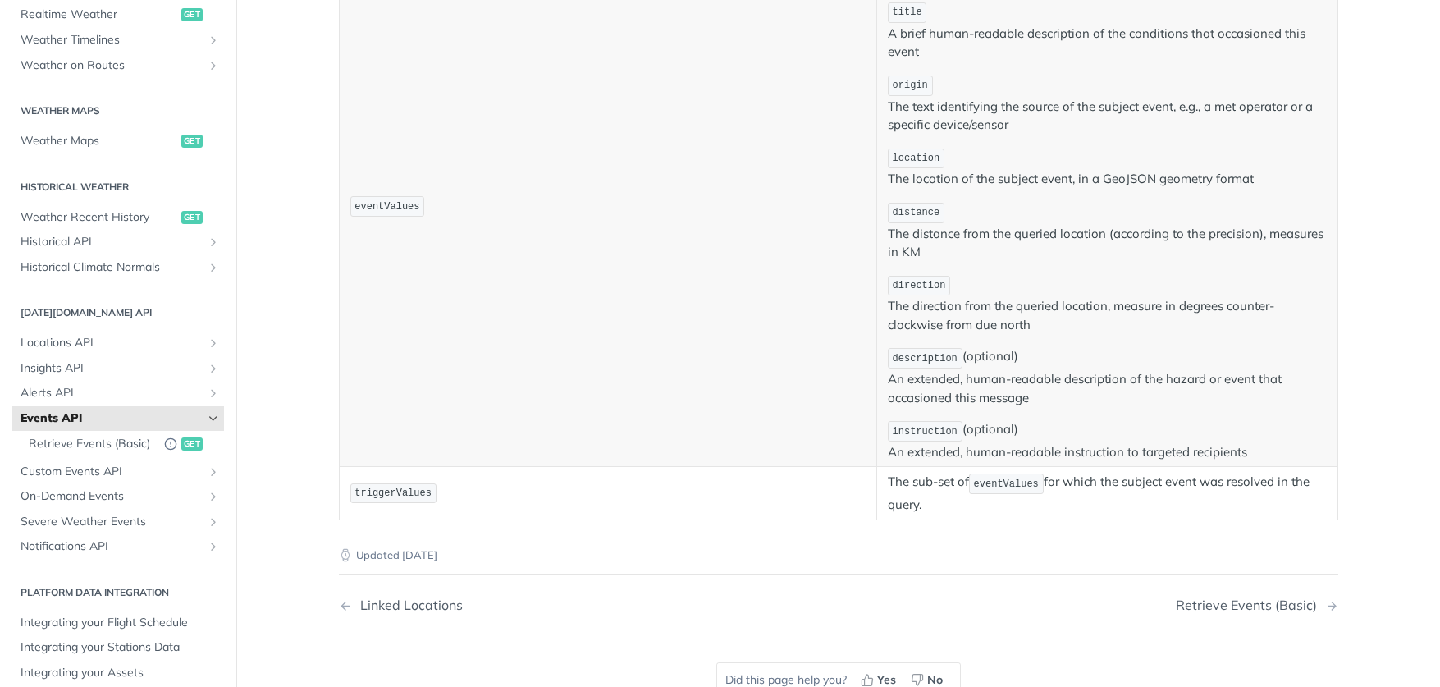
scroll to position [384, 0]
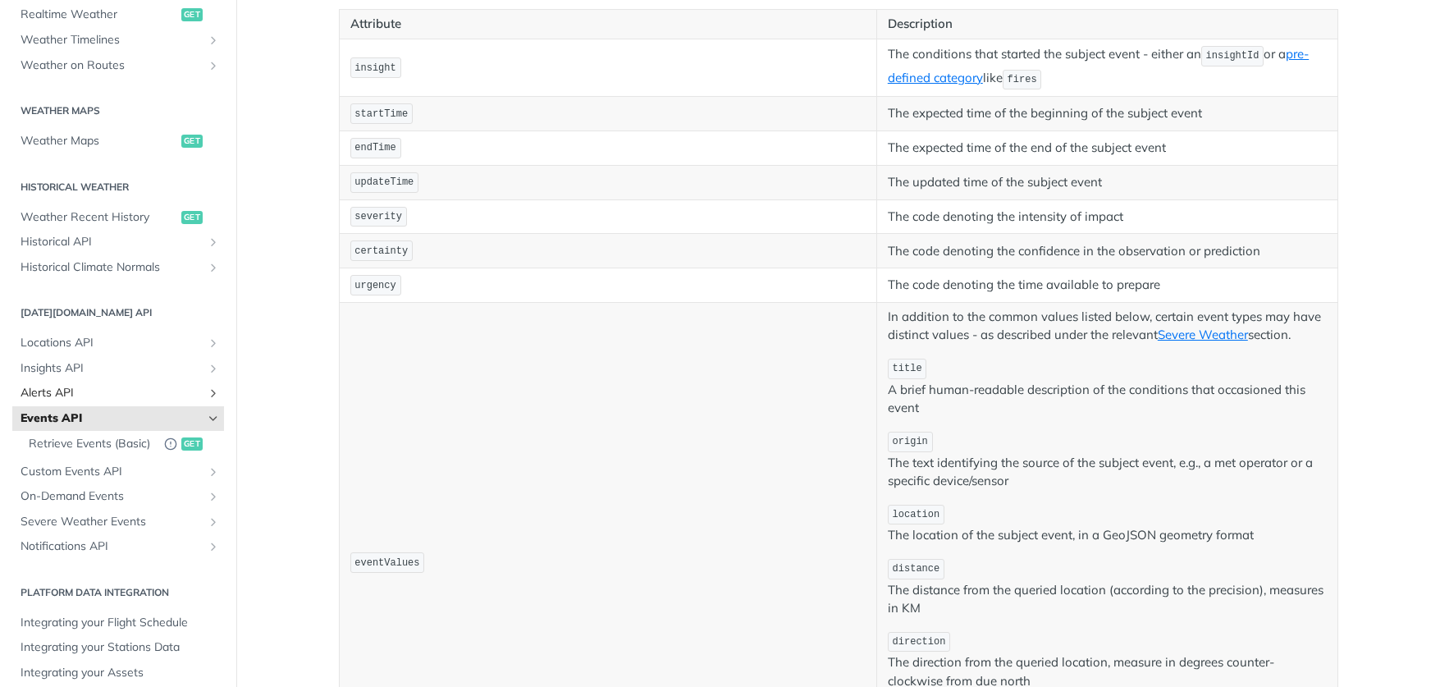
click at [90, 385] on span "Alerts API" at bounding box center [112, 393] width 182 height 16
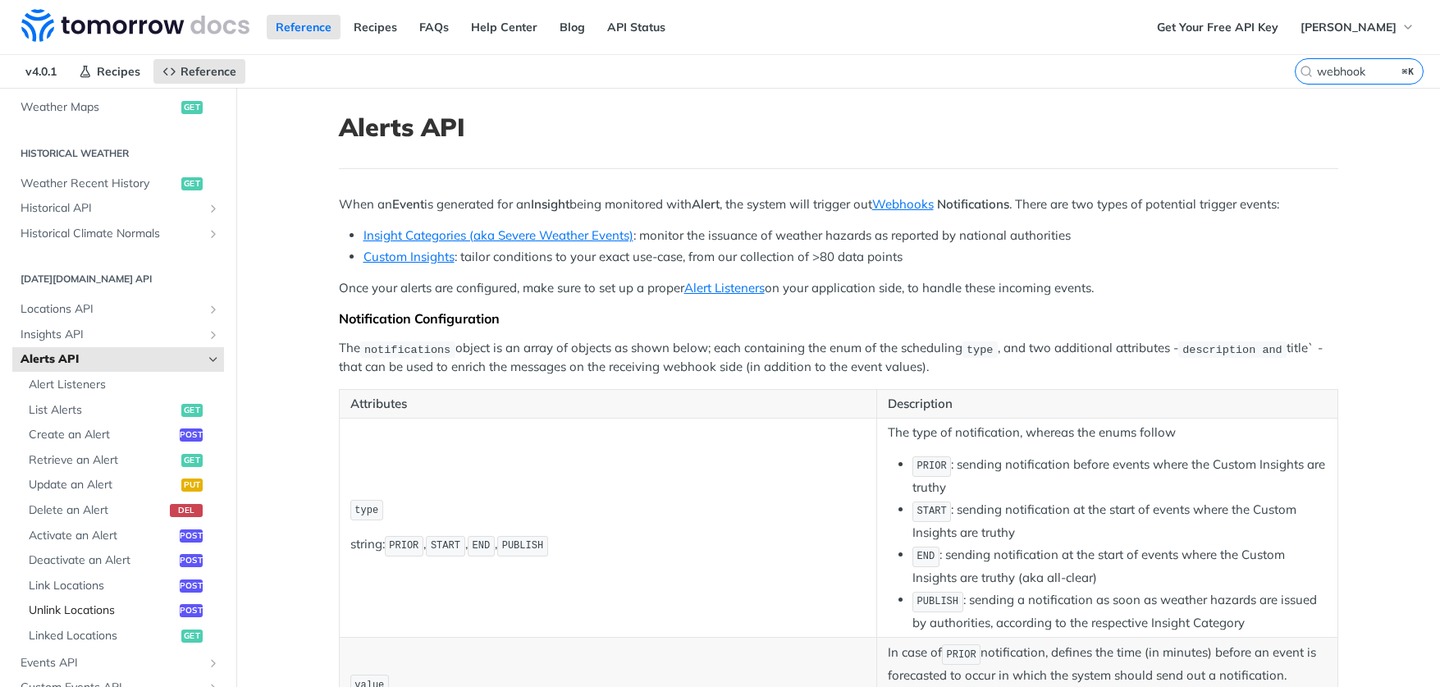
scroll to position [538, 0]
click at [88, 325] on span "Insights API" at bounding box center [112, 333] width 182 height 16
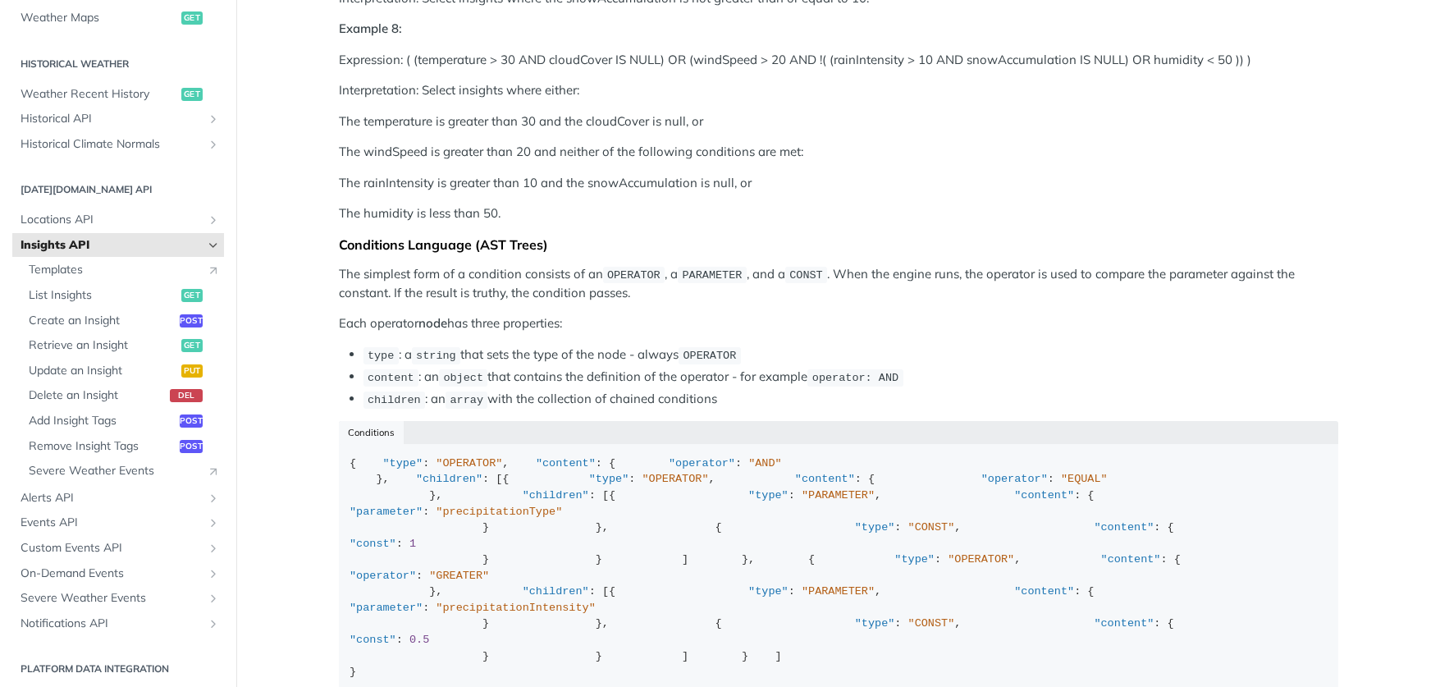
scroll to position [1538, 0]
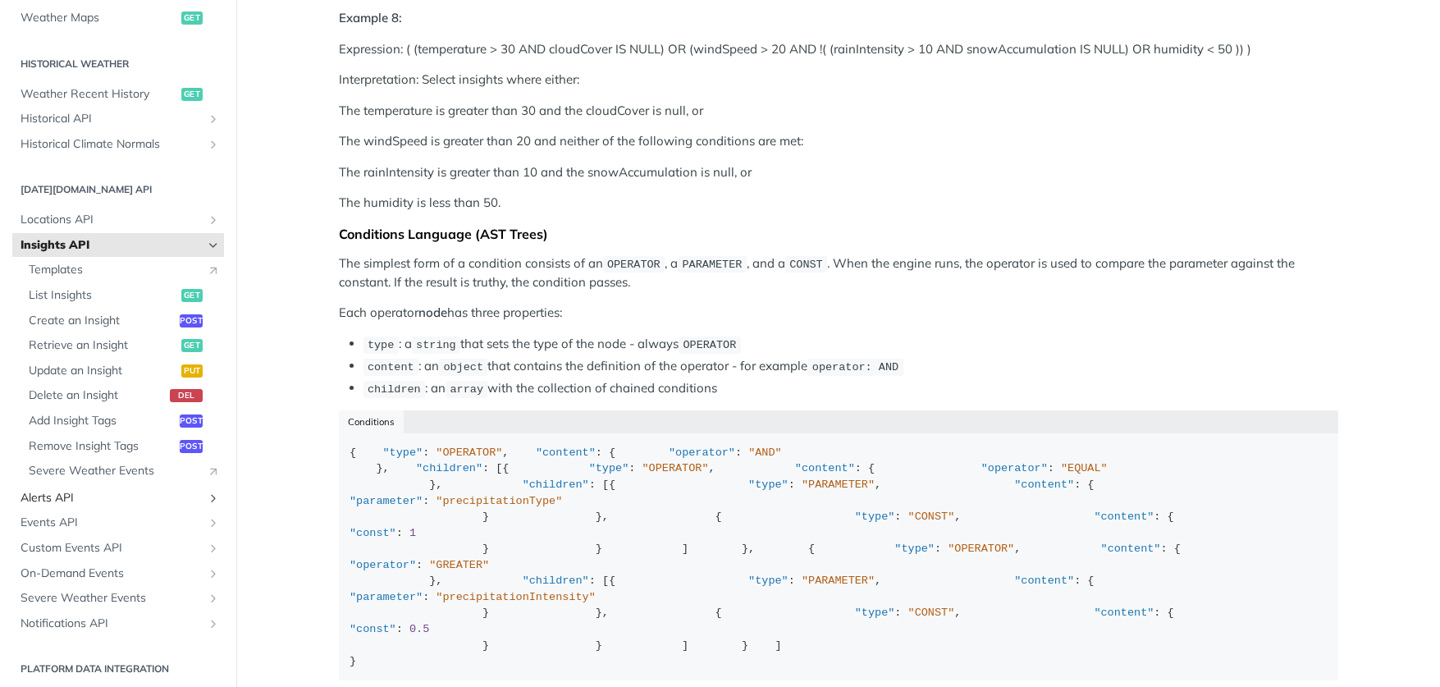
click at [52, 490] on span "Alerts API" at bounding box center [112, 498] width 182 height 16
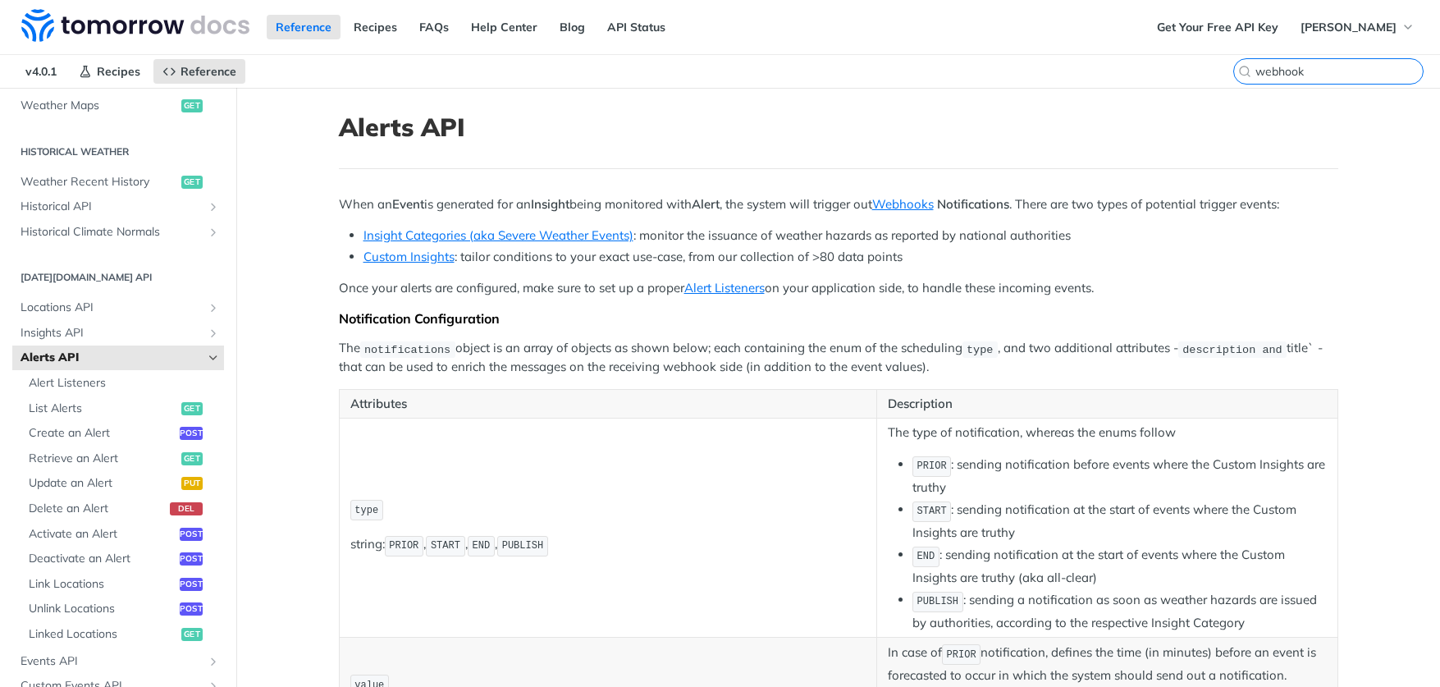
click at [1364, 66] on input "webhook" at bounding box center [1338, 71] width 167 height 15
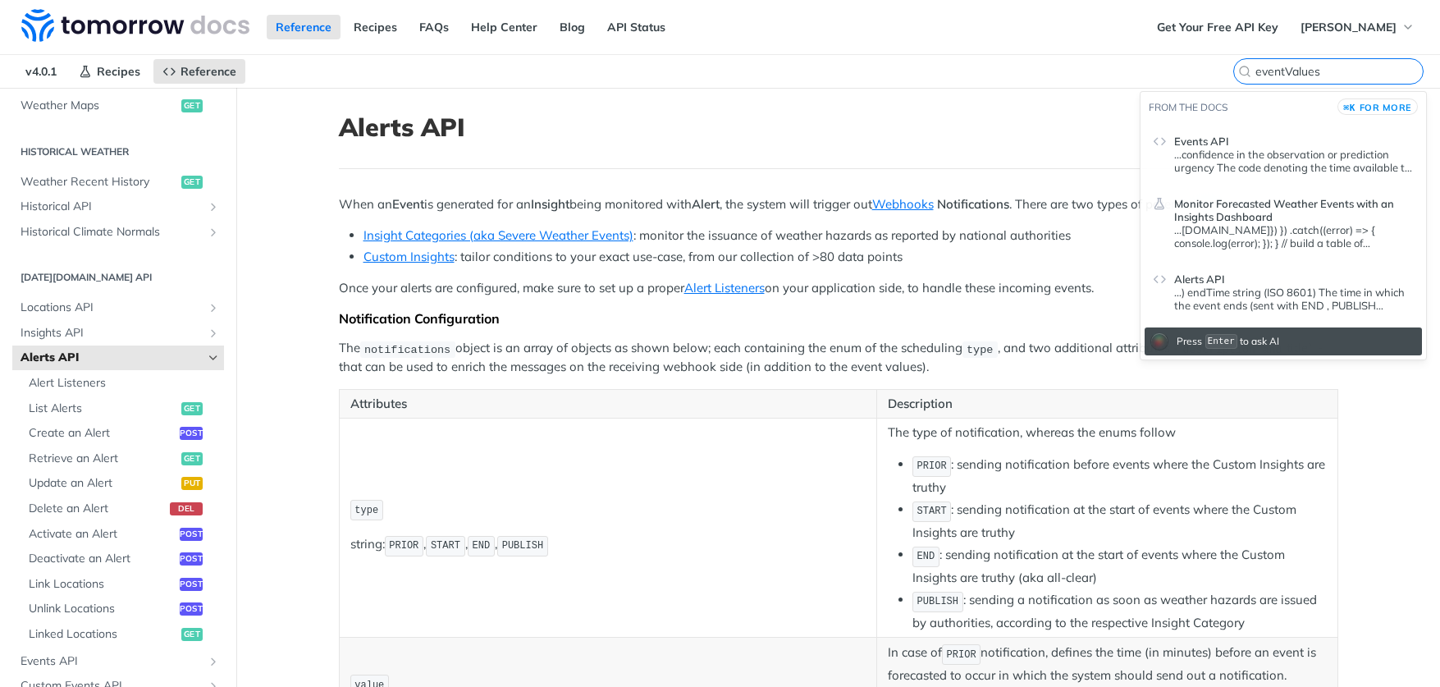
type input "eventValues"
click at [1232, 284] on header "Alerts API" at bounding box center [1294, 276] width 240 height 20
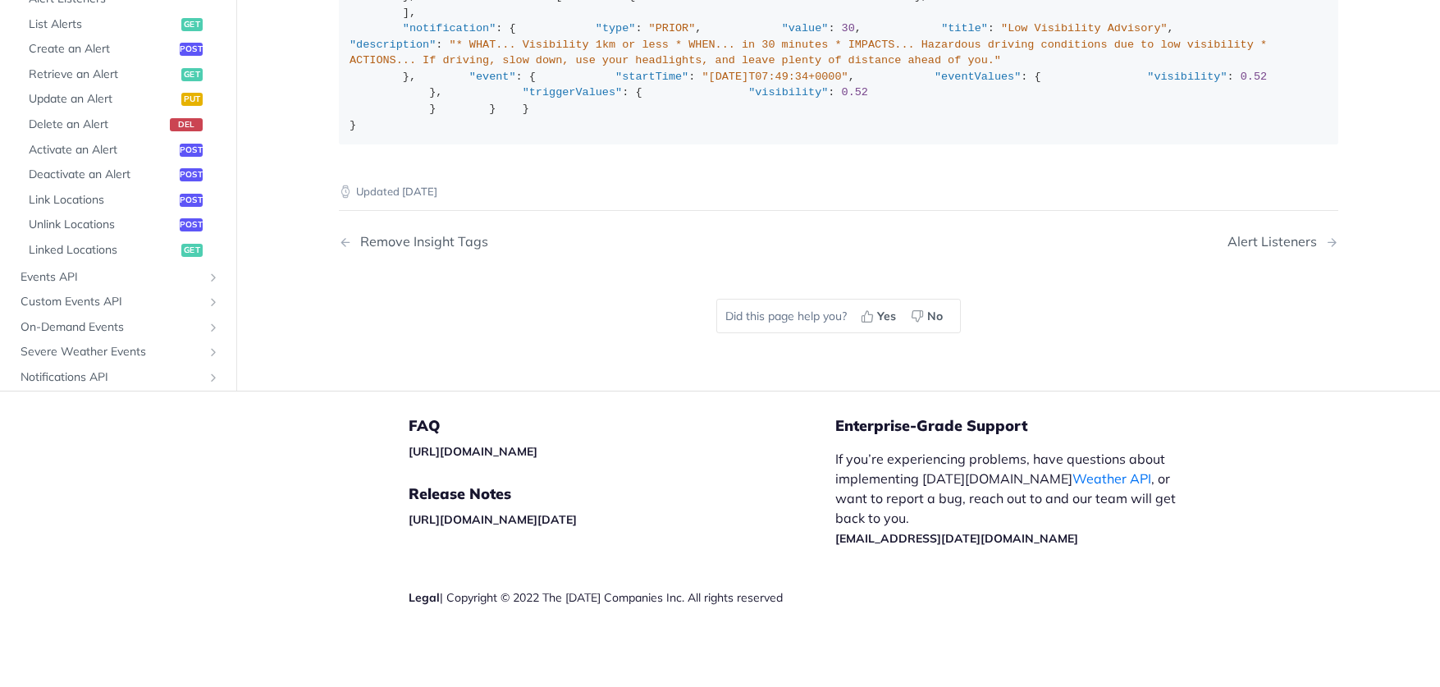
scroll to position [2801, 0]
